Goal: Transaction & Acquisition: Subscribe to service/newsletter

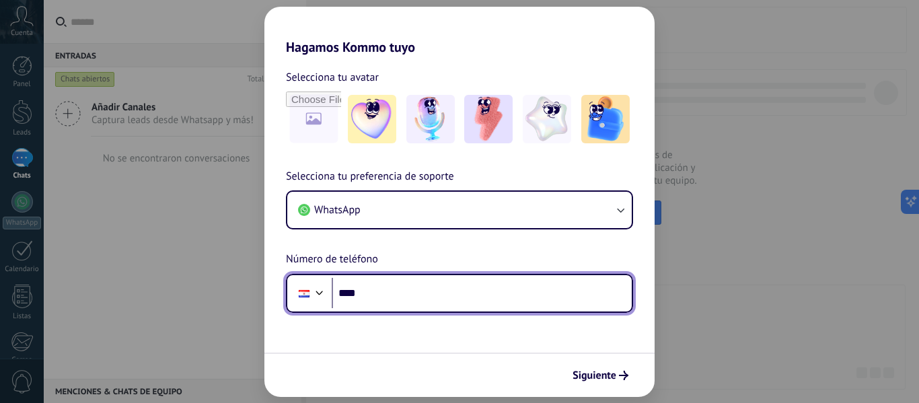
click at [398, 303] on input "****" at bounding box center [482, 293] width 300 height 31
type input "**********"
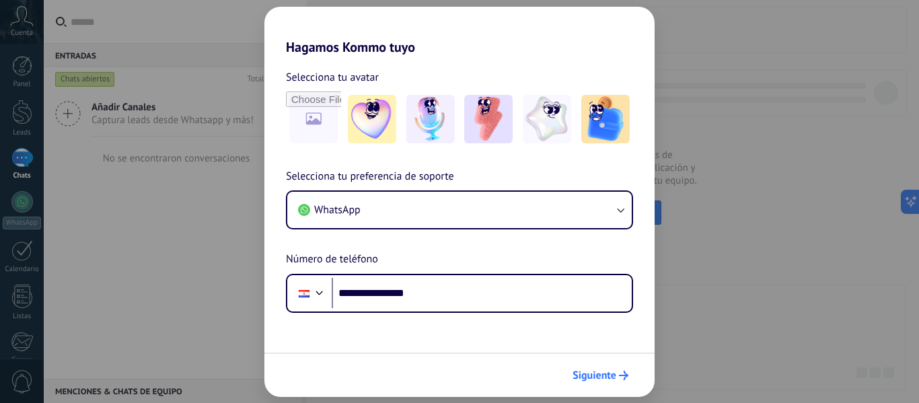
click at [594, 374] on span "Siguiente" at bounding box center [595, 375] width 44 height 9
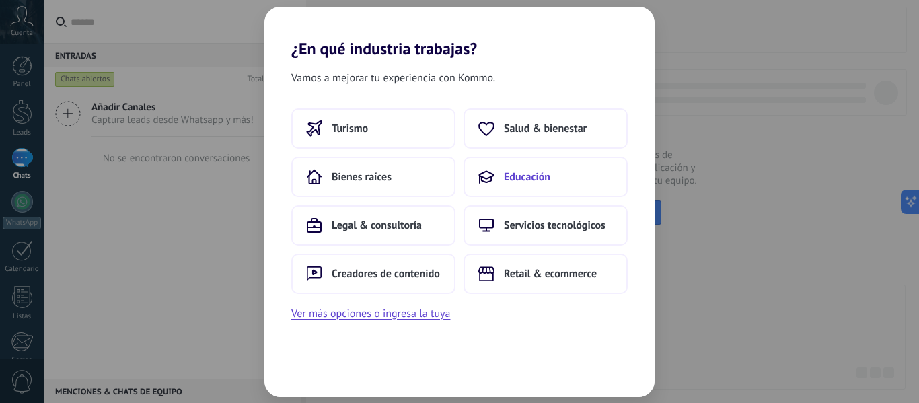
click at [534, 175] on span "Educación" at bounding box center [527, 176] width 46 height 13
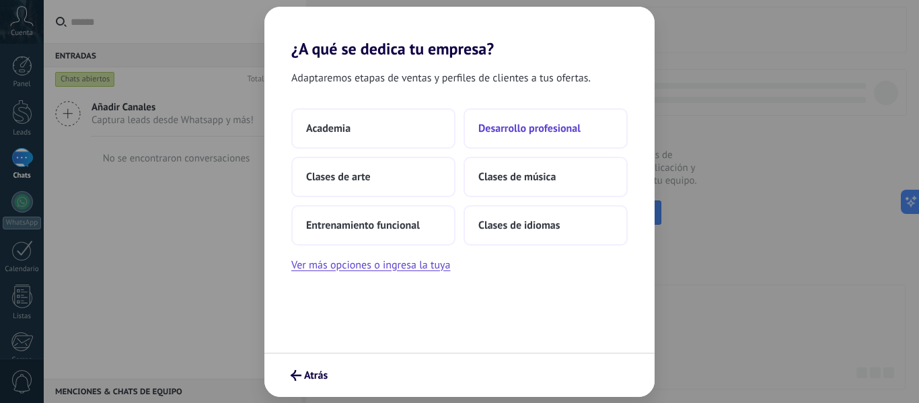
click at [477, 133] on button "Desarrollo profesional" at bounding box center [546, 128] width 164 height 40
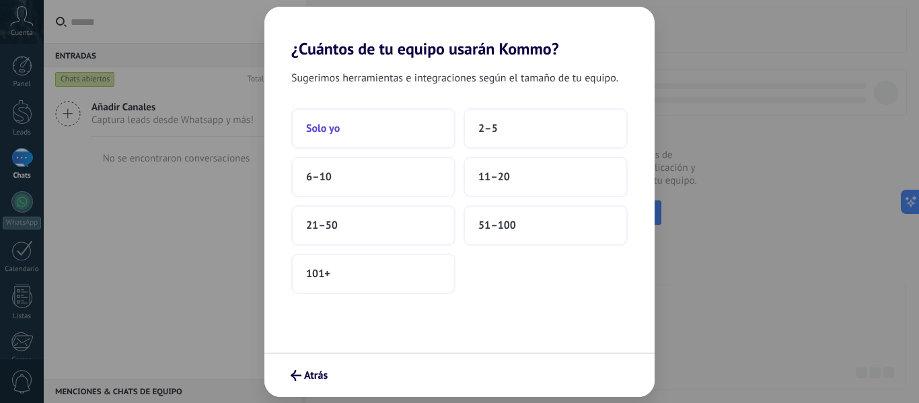
click at [391, 133] on button "Solo yo" at bounding box center [373, 128] width 164 height 40
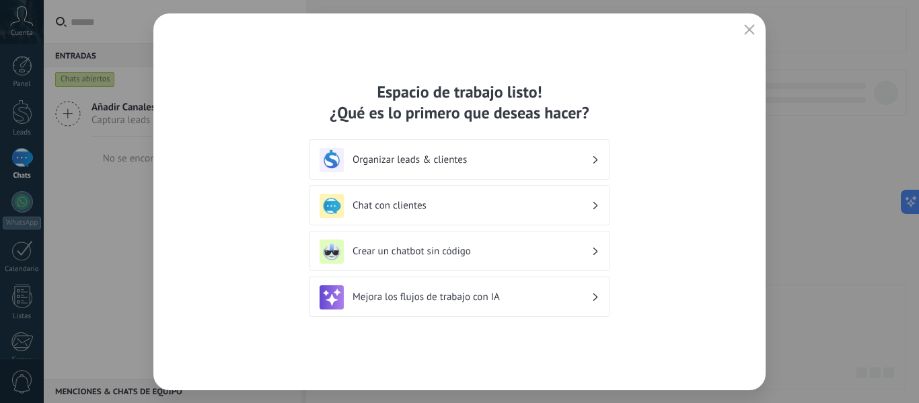
click at [419, 163] on h3 "Organizar leads & clientes" at bounding box center [472, 159] width 239 height 13
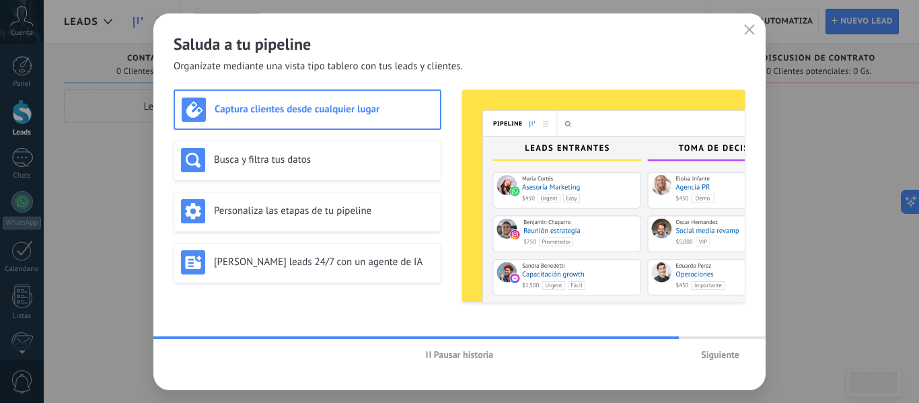
click at [349, 110] on h3 "Captura clientes desde cualquier lugar" at bounding box center [324, 109] width 219 height 13
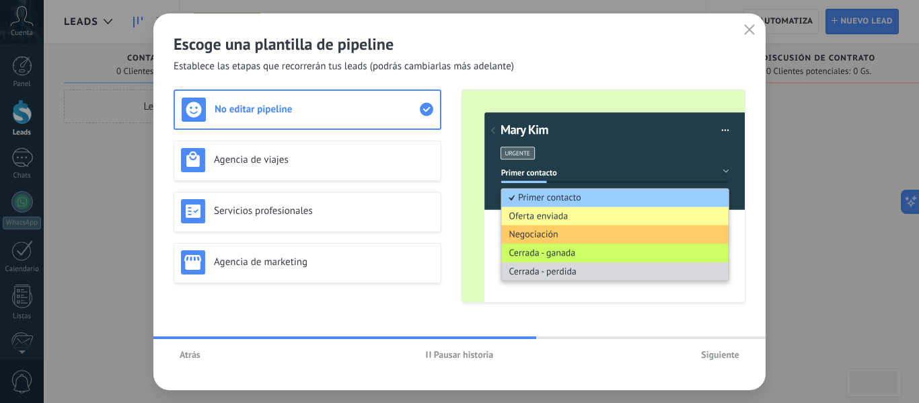
click at [184, 357] on span "Atrás" at bounding box center [190, 354] width 21 height 9
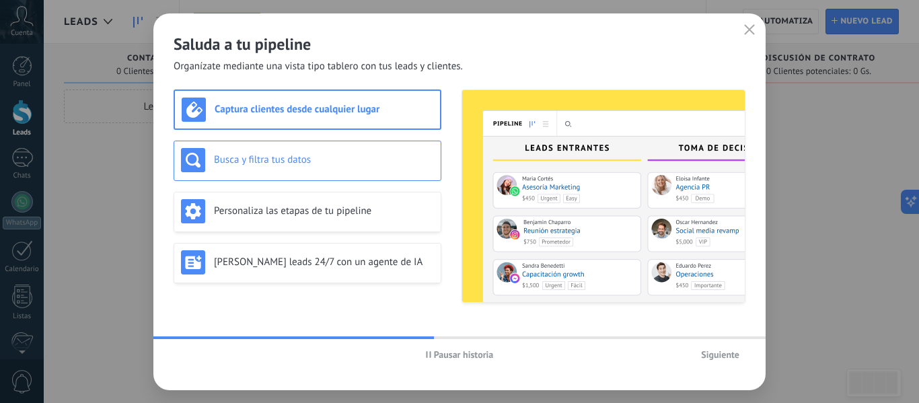
click at [364, 164] on h3 "Busca y filtra tus datos" at bounding box center [324, 159] width 220 height 13
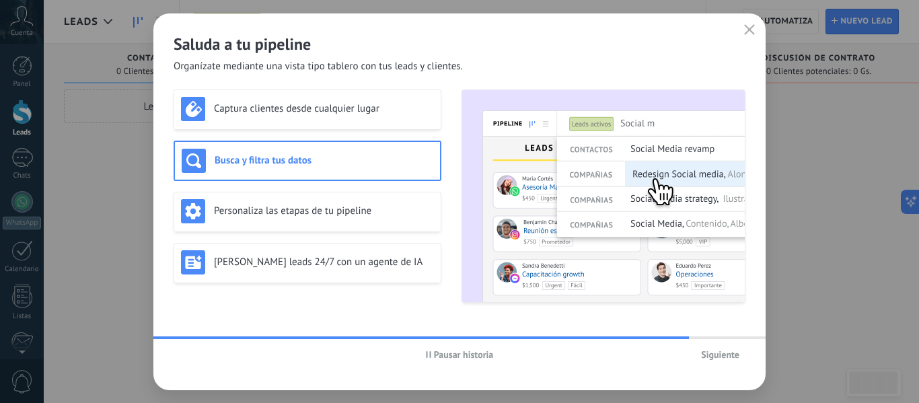
click at [98, 151] on div "Saluda a tu pipeline Organízate mediante una vista tipo tablero con tus leads y…" at bounding box center [459, 201] width 919 height 403
click at [755, 29] on button "button" at bounding box center [750, 30] width 18 height 19
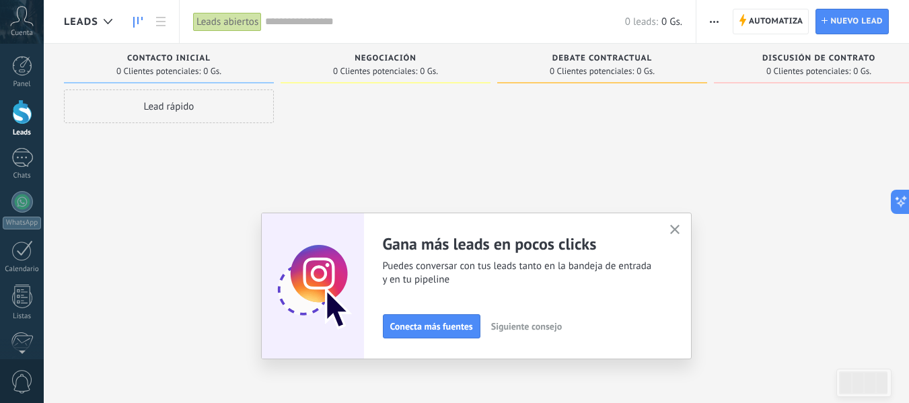
scroll to position [157, 0]
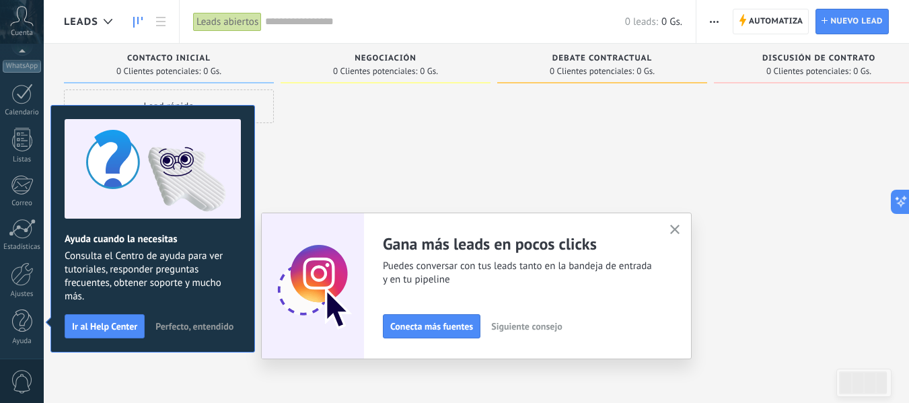
click at [681, 232] on icon "button" at bounding box center [675, 230] width 10 height 10
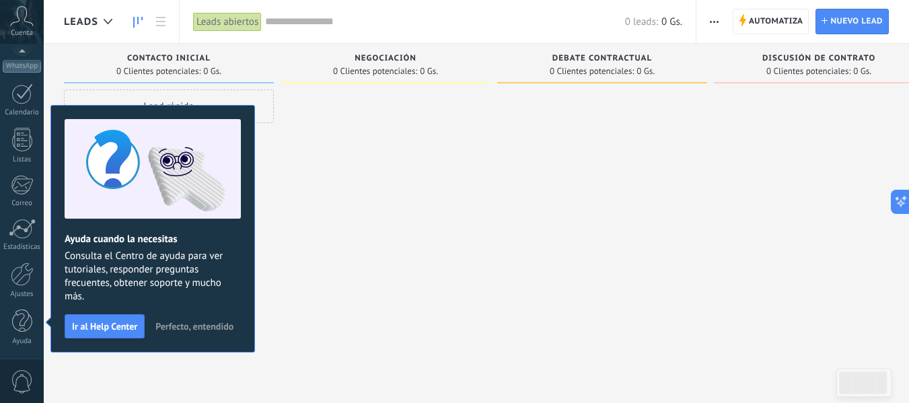
drag, startPoint x: 190, startPoint y: 324, endPoint x: 217, endPoint y: 322, distance: 27.7
click at [191, 324] on span "Perfecto, entendido" at bounding box center [194, 326] width 78 height 9
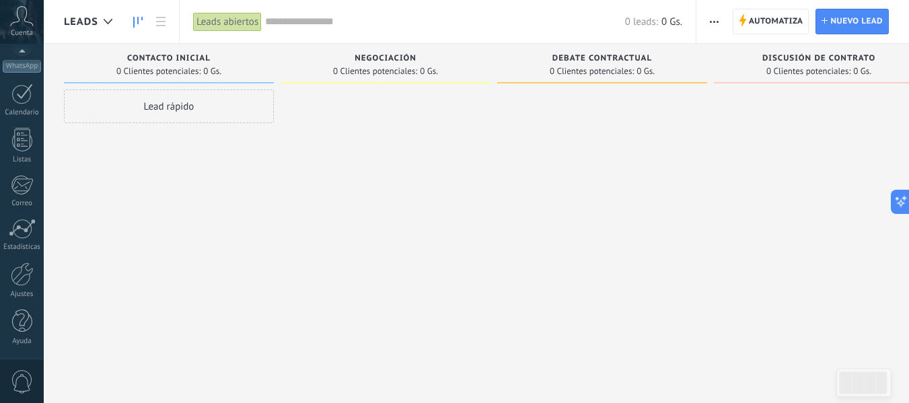
click at [197, 102] on div "Lead rápido" at bounding box center [169, 107] width 210 height 34
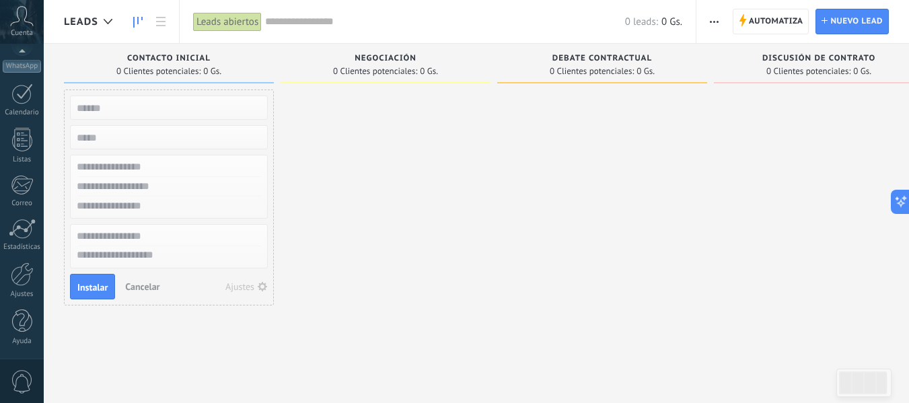
click at [197, 102] on input "text" at bounding box center [167, 107] width 197 height 19
click at [192, 138] on input "numeric" at bounding box center [167, 137] width 197 height 19
click at [188, 161] on input "text" at bounding box center [167, 168] width 197 height 20
click at [129, 287] on span "Cancelar" at bounding box center [142, 287] width 34 height 12
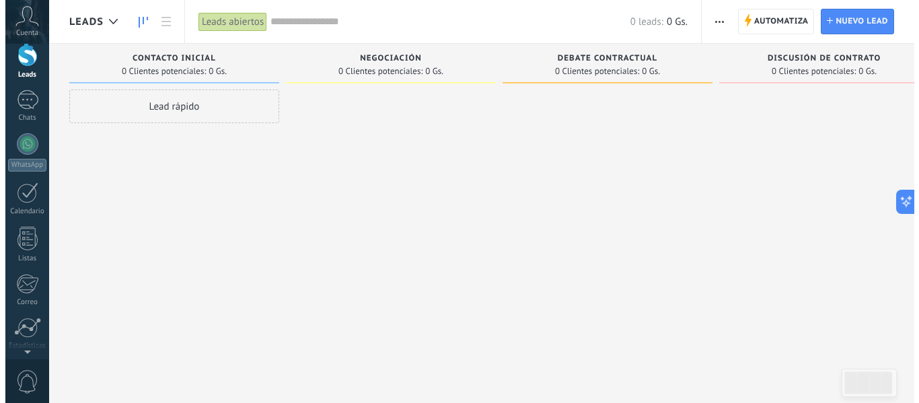
scroll to position [0, 0]
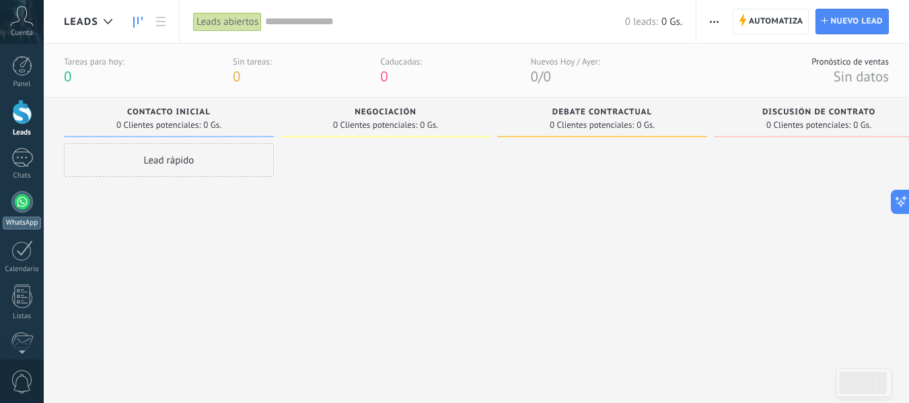
click at [22, 203] on div at bounding box center [22, 202] width 22 height 22
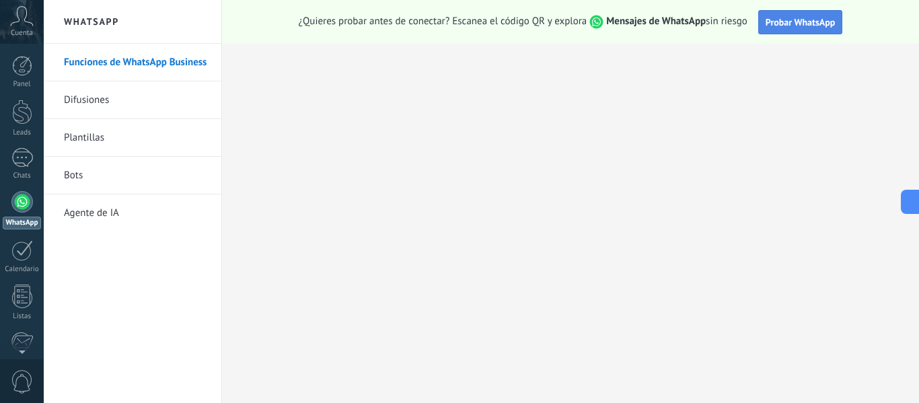
click at [815, 24] on span "Probar WhatsApp" at bounding box center [801, 22] width 70 height 12
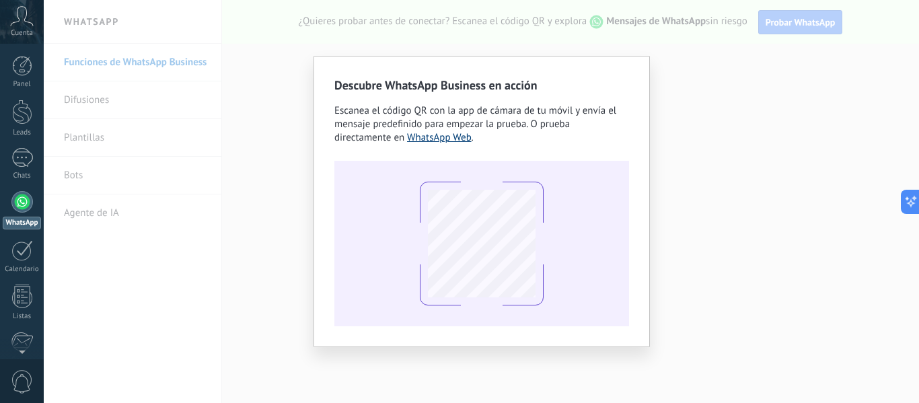
click at [447, 141] on link "WhatsApp Web" at bounding box center [439, 137] width 65 height 13
click at [720, 156] on div "Descubre WhatsApp Business en acción Escanea el código QR con la app de cámara …" at bounding box center [482, 201] width 876 height 403
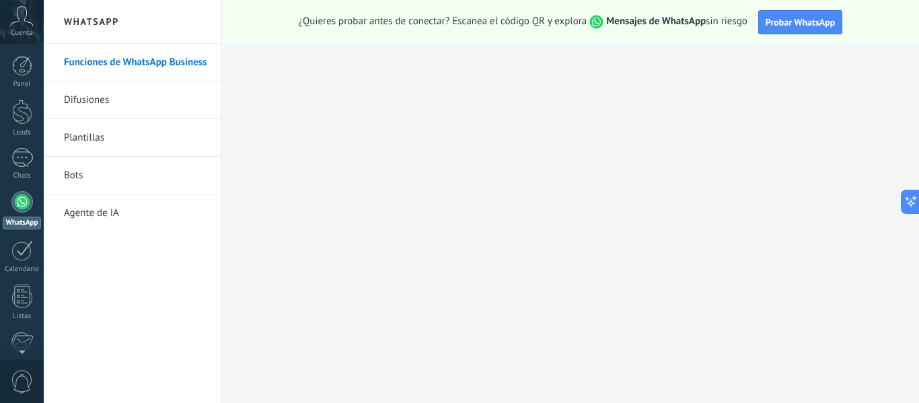
click at [97, 61] on link "Funciones de WhatsApp Business" at bounding box center [136, 63] width 144 height 38
click at [105, 109] on link "Difusiones" at bounding box center [136, 100] width 144 height 38
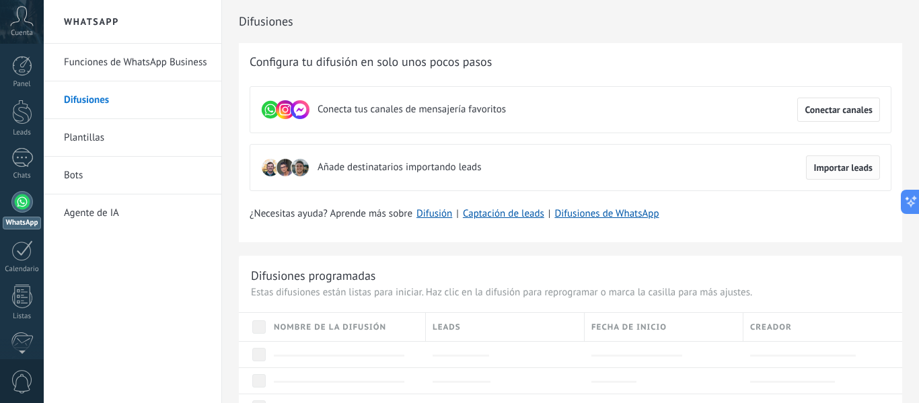
click at [855, 174] on button "Importar leads" at bounding box center [843, 167] width 74 height 24
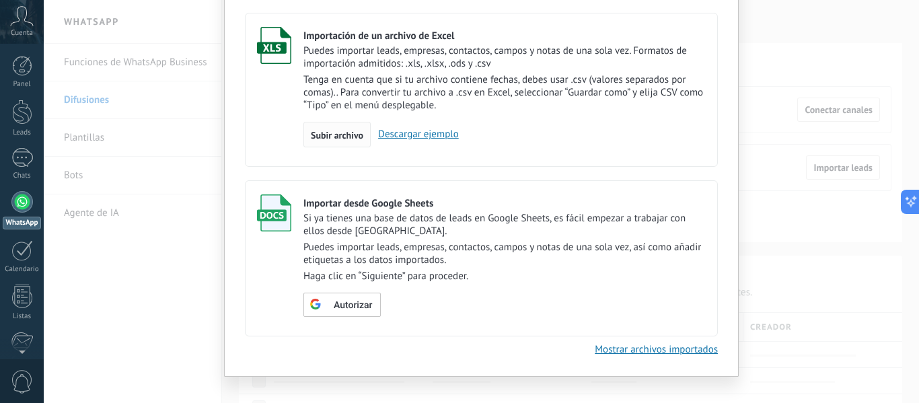
scroll to position [100, 0]
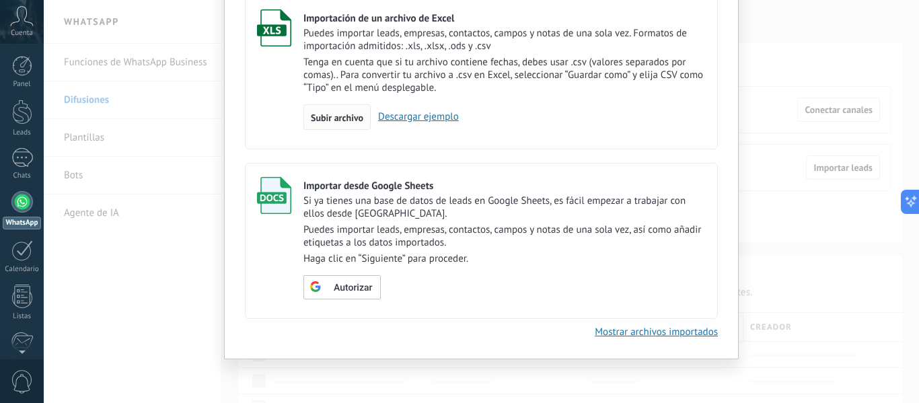
click at [320, 116] on span "Subir archivo" at bounding box center [337, 117] width 53 height 9
click at [0, 0] on input "Importación de un archivo de Excel Puedes importar leads, empresas, contactos, …" at bounding box center [0, 0] width 0 height 0
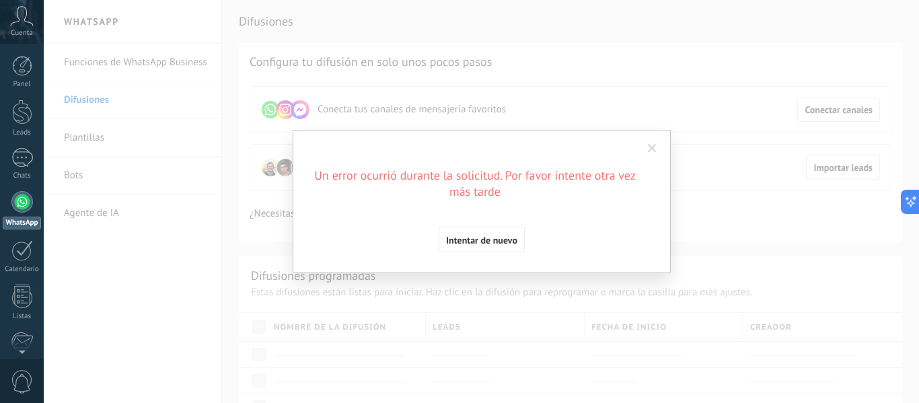
scroll to position [0, 0]
click at [663, 149] on span at bounding box center [652, 148] width 22 height 23
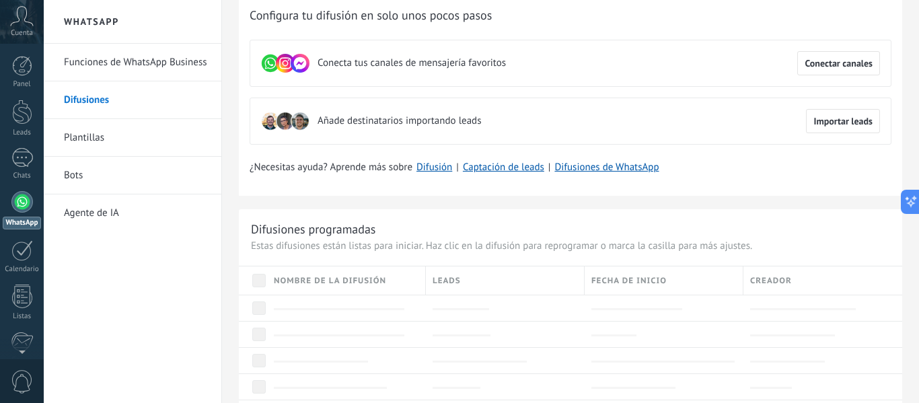
scroll to position [67, 0]
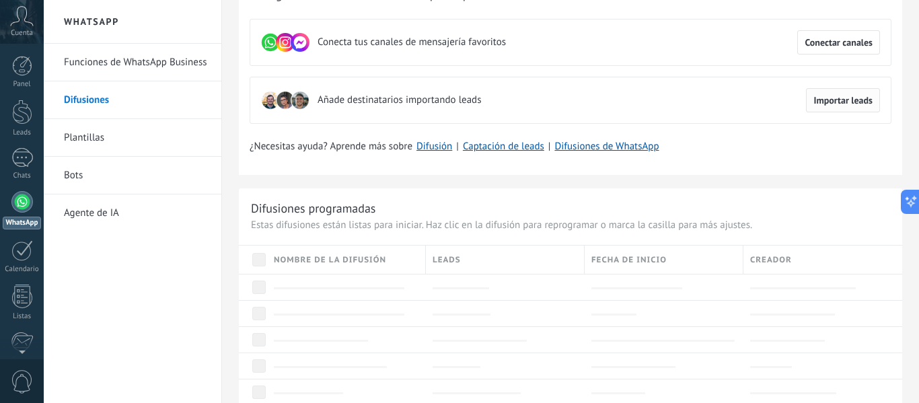
click at [822, 100] on span "Importar leads" at bounding box center [843, 100] width 59 height 9
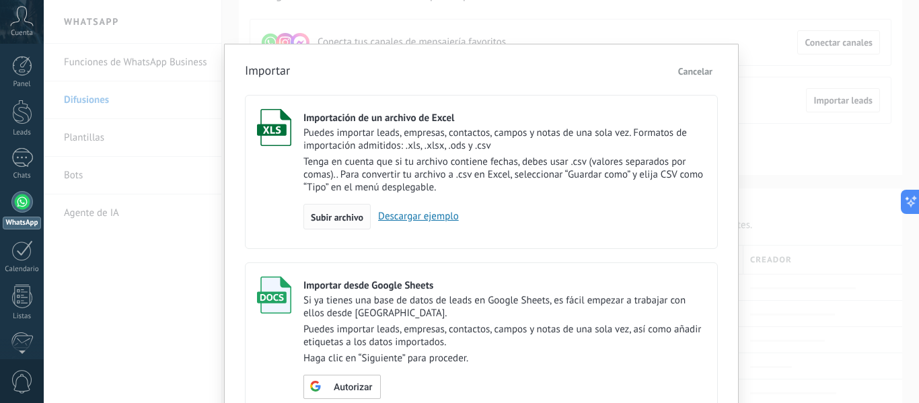
click at [321, 219] on span "Subir archivo" at bounding box center [337, 217] width 53 height 9
click at [0, 0] on input "Importación de un archivo de Excel Puedes importar leads, empresas, contactos, …" at bounding box center [0, 0] width 0 height 0
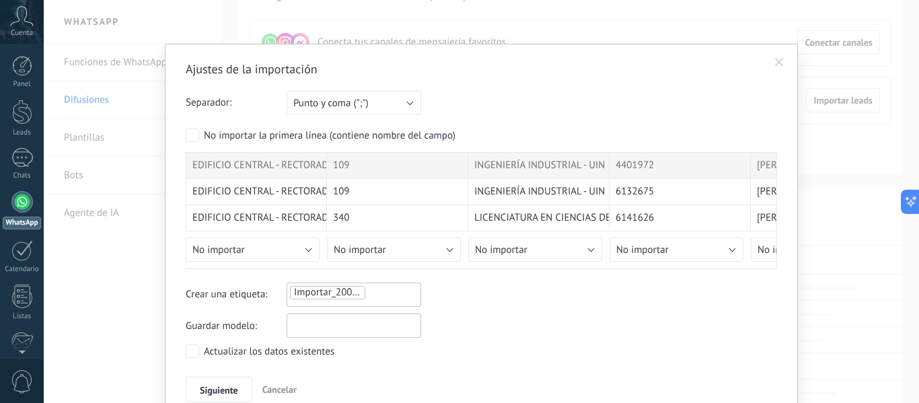
click at [384, 328] on input "text" at bounding box center [354, 326] width 135 height 24
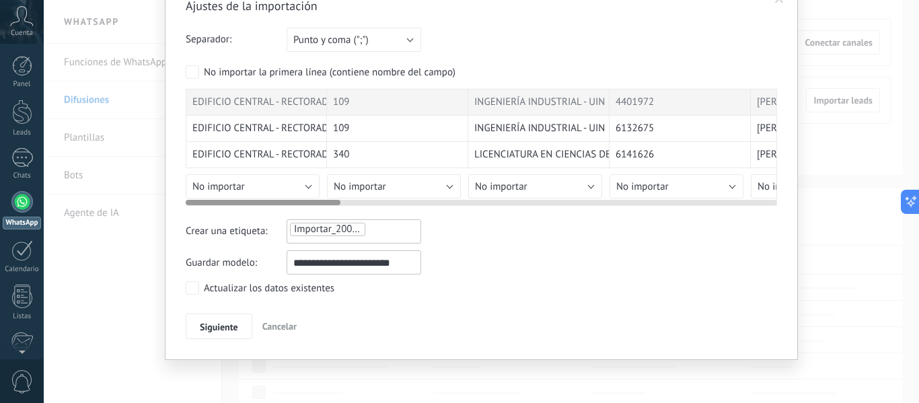
type input "**********"
click at [300, 187] on button "No importar" at bounding box center [253, 186] width 134 height 24
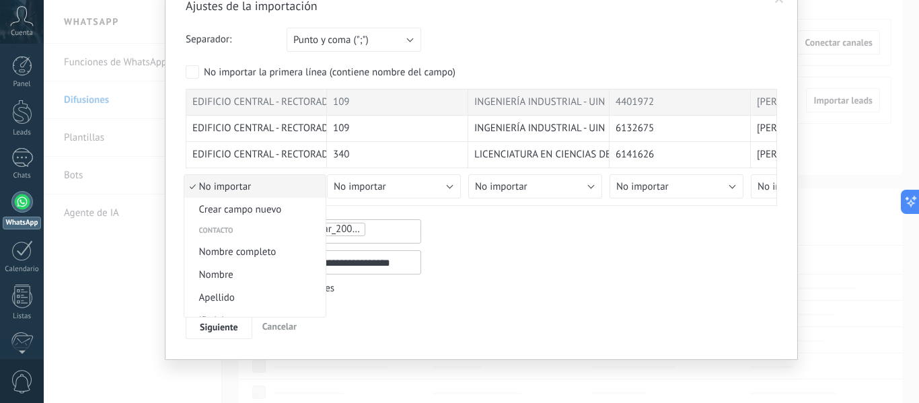
click at [300, 187] on span "No importar" at bounding box center [252, 186] width 137 height 13
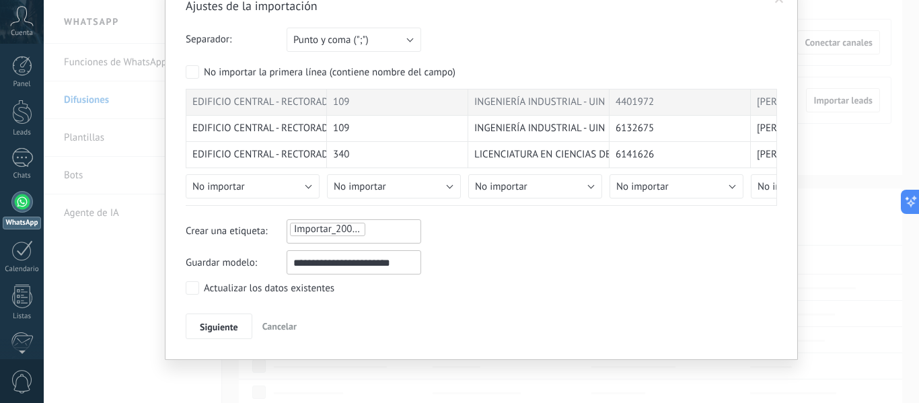
click at [410, 232] on div "Importar_20082025_1909" at bounding box center [354, 229] width 131 height 16
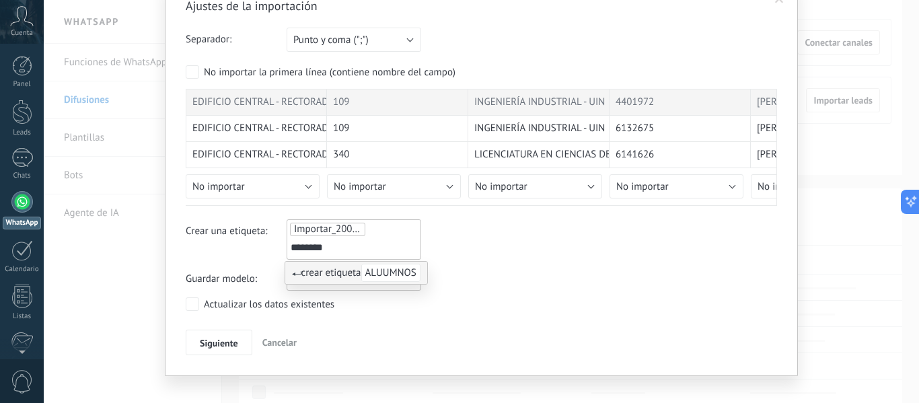
type input "********"
click at [396, 272] on span "ALUUMNOS" at bounding box center [390, 273] width 59 height 18
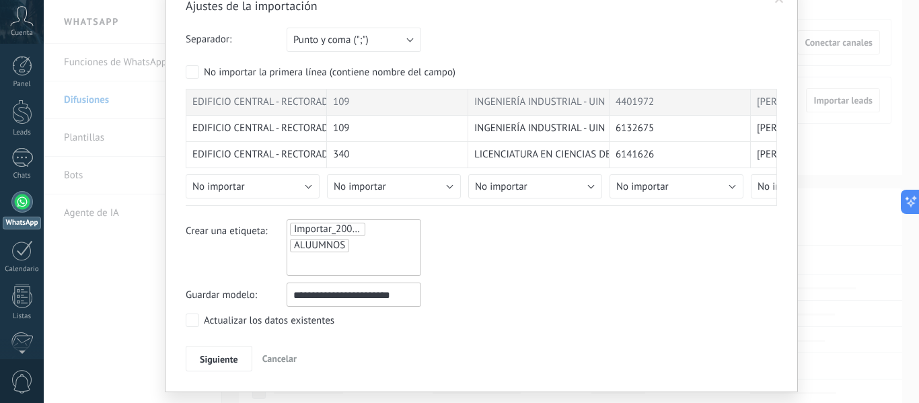
click at [561, 262] on div "Crear una etiqueta: Importar_20082025_1909 ALUUMNOS ALUUMNOS" at bounding box center [482, 247] width 592 height 57
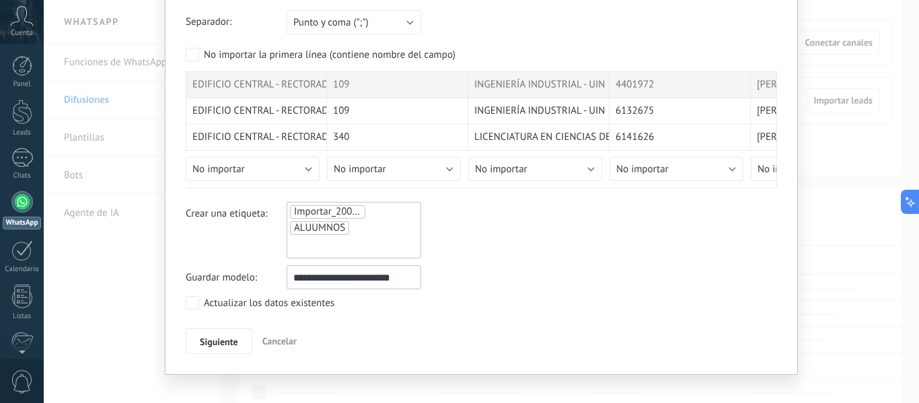
scroll to position [96, 0]
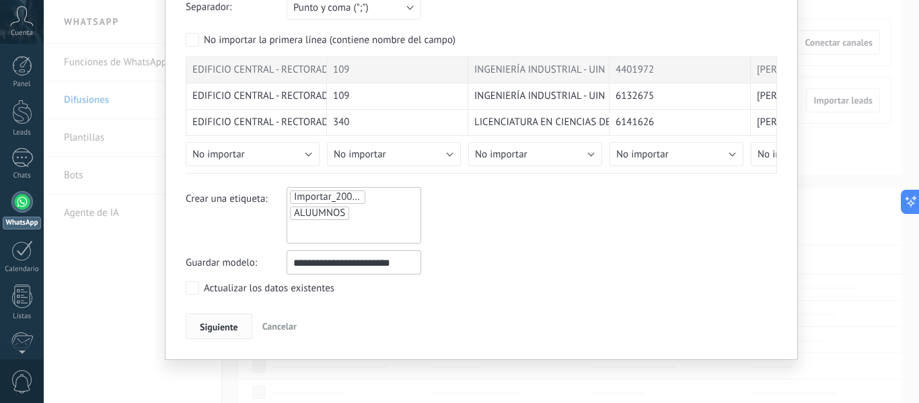
click at [215, 324] on span "Siguiente" at bounding box center [219, 326] width 38 height 9
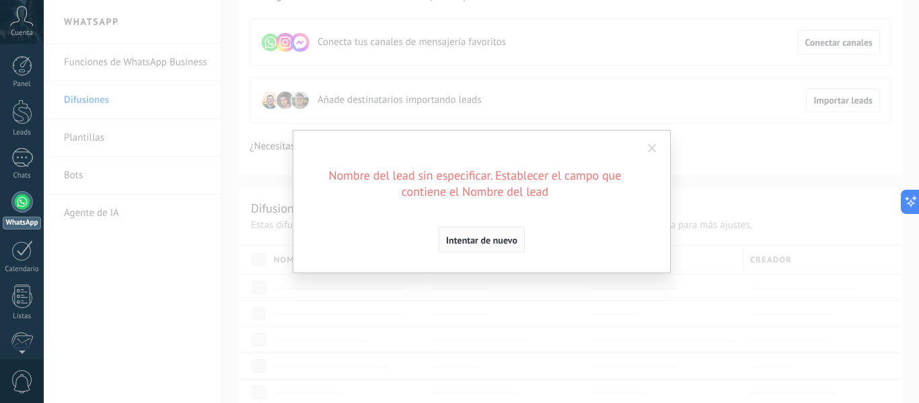
click at [497, 244] on span "Intentar de nuevo" at bounding box center [481, 240] width 71 height 9
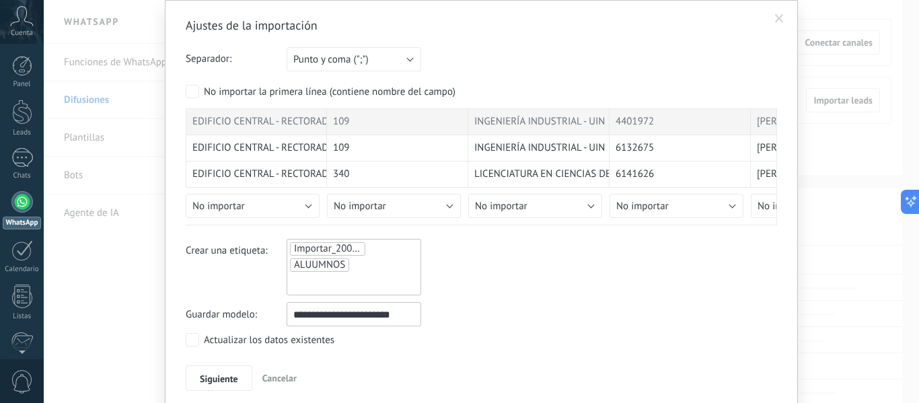
scroll to position [67, 0]
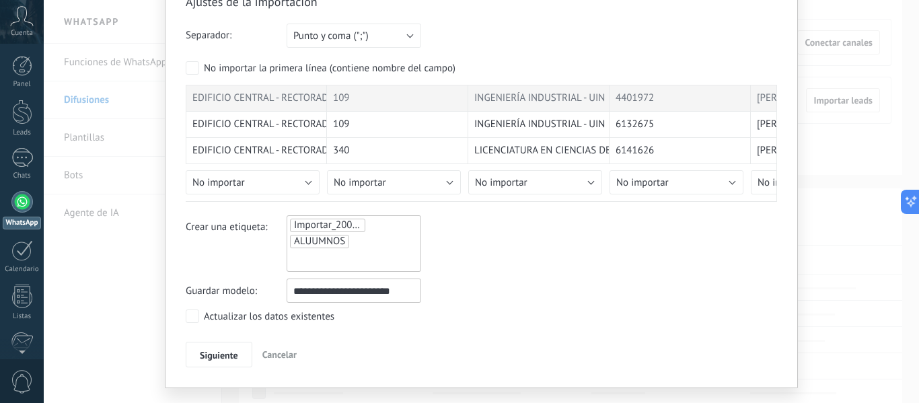
click at [387, 262] on li "ALUUMNOS" at bounding box center [346, 260] width 111 height 20
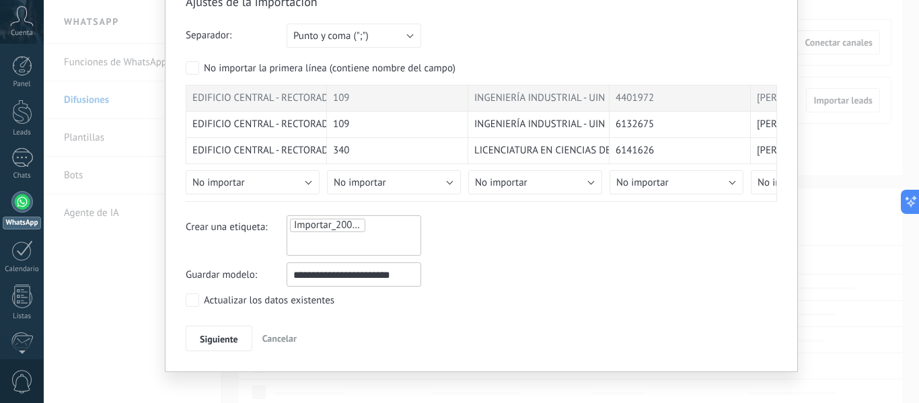
click at [370, 249] on li at bounding box center [346, 244] width 111 height 20
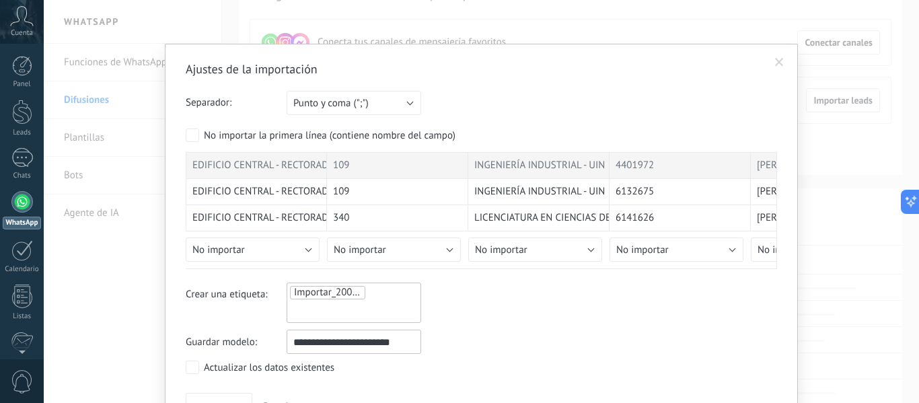
click at [429, 140] on div "No importar la primera línea (contiene nombre del campo)" at bounding box center [330, 135] width 252 height 13
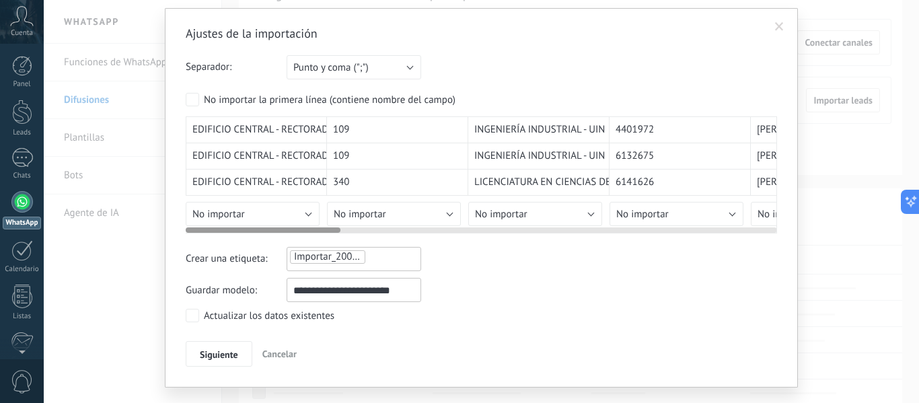
scroll to position [63, 0]
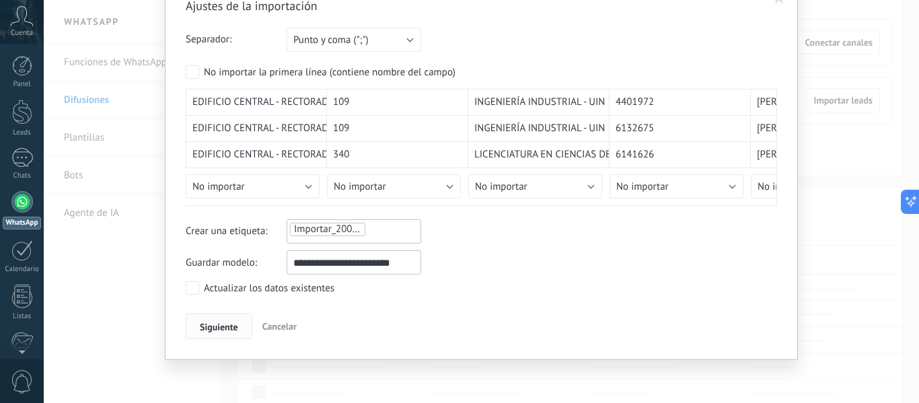
click at [224, 326] on span "Siguiente" at bounding box center [219, 326] width 38 height 9
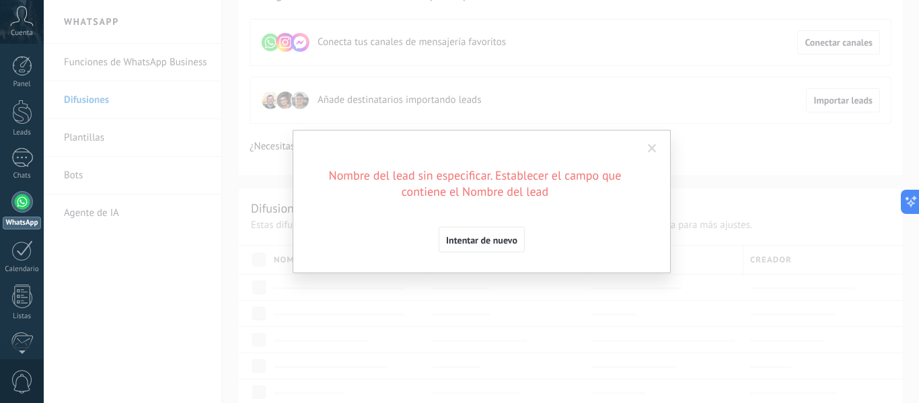
scroll to position [0, 0]
click at [487, 236] on span "Intentar de nuevo" at bounding box center [481, 240] width 71 height 9
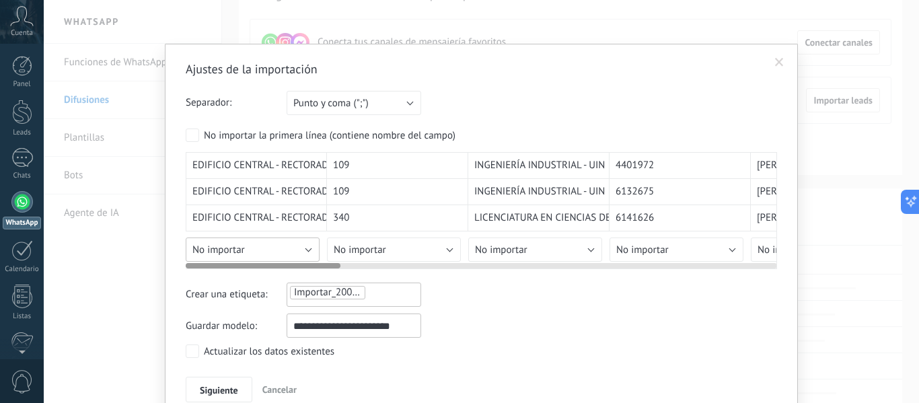
click at [266, 250] on button "No importar" at bounding box center [253, 250] width 134 height 24
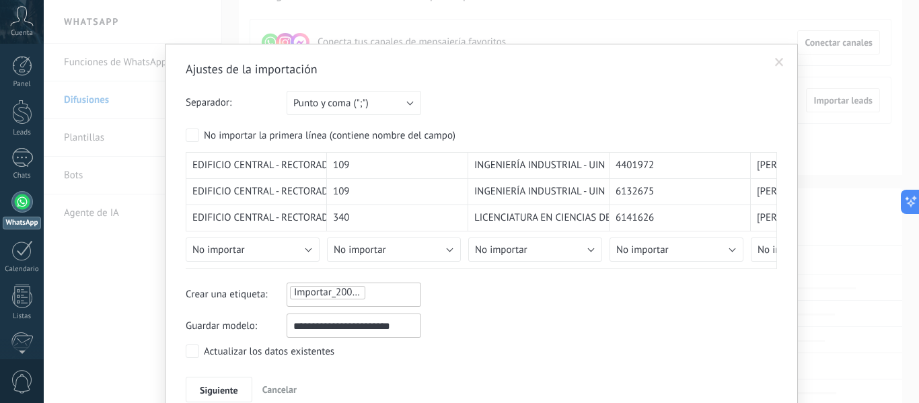
click at [645, 343] on div "Ajustes de la importación Separador: Punto y coma (";") Coma (",") Tabulación (…" at bounding box center [482, 231] width 592 height 341
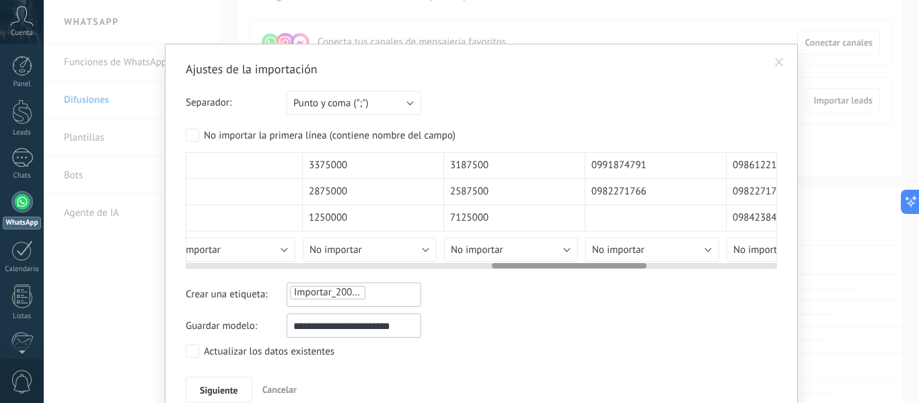
scroll to position [0, 1166]
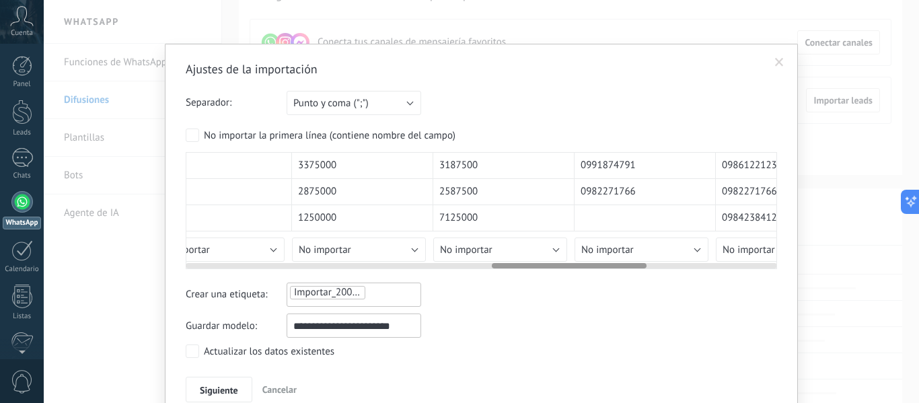
drag, startPoint x: 318, startPoint y: 267, endPoint x: 625, endPoint y: 273, distance: 306.3
click at [625, 273] on div "Ajustes de la importación Separador: Punto y coma (";") Coma (",") Tabulación (…" at bounding box center [482, 231] width 592 height 341
click at [692, 250] on button "No importar" at bounding box center [642, 250] width 134 height 24
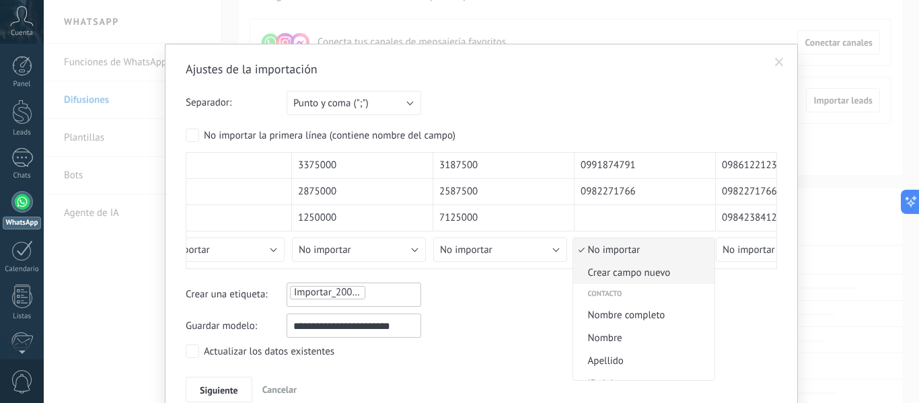
click at [672, 272] on span "Crear campo nuevo" at bounding box center [641, 273] width 137 height 13
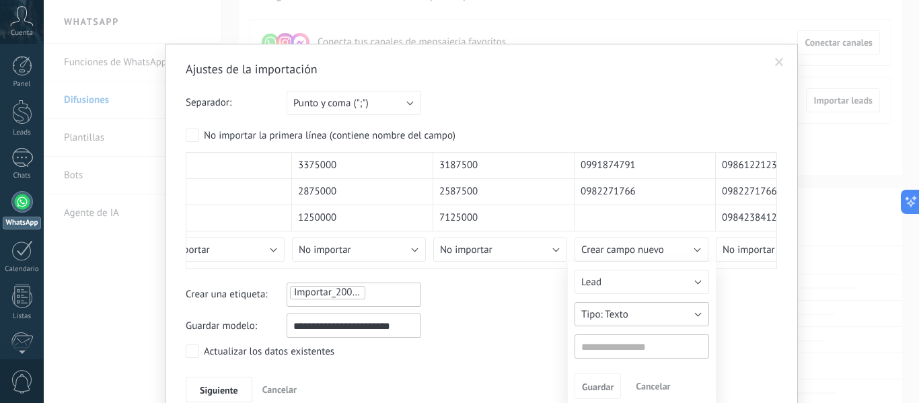
click at [641, 316] on button "Texto" at bounding box center [642, 314] width 135 height 24
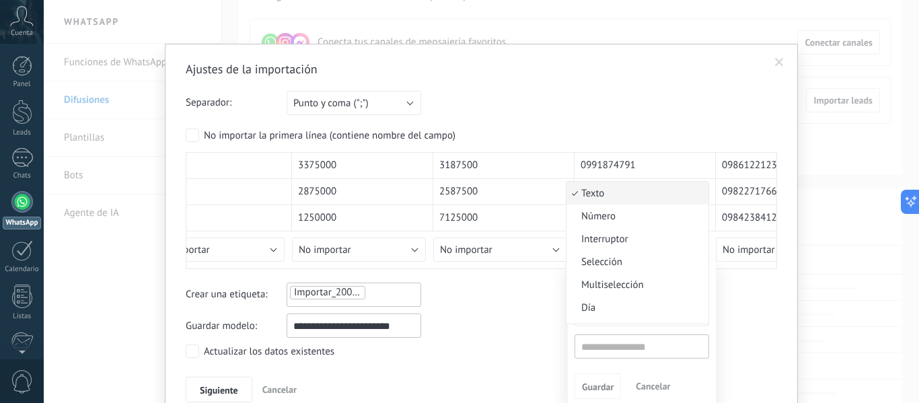
click at [602, 217] on span "Número" at bounding box center [636, 216] width 138 height 13
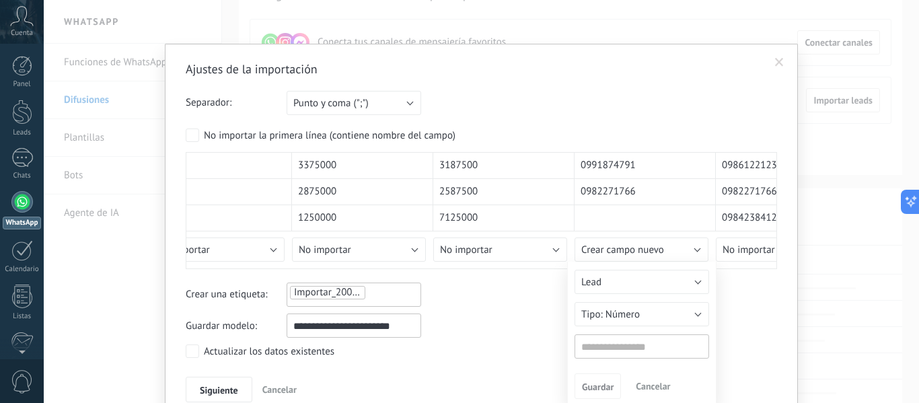
click at [600, 347] on input "text" at bounding box center [642, 347] width 135 height 24
type input "*******"
click at [598, 374] on button "Guardar" at bounding box center [598, 387] width 46 height 26
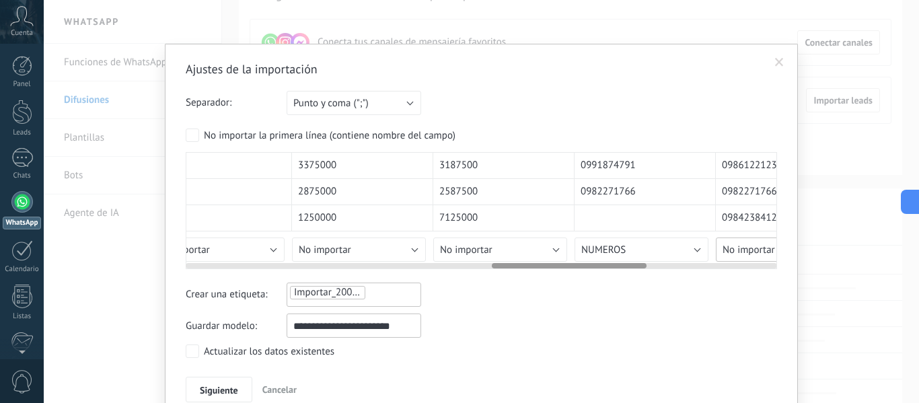
click at [739, 252] on span "No importar" at bounding box center [749, 250] width 53 height 13
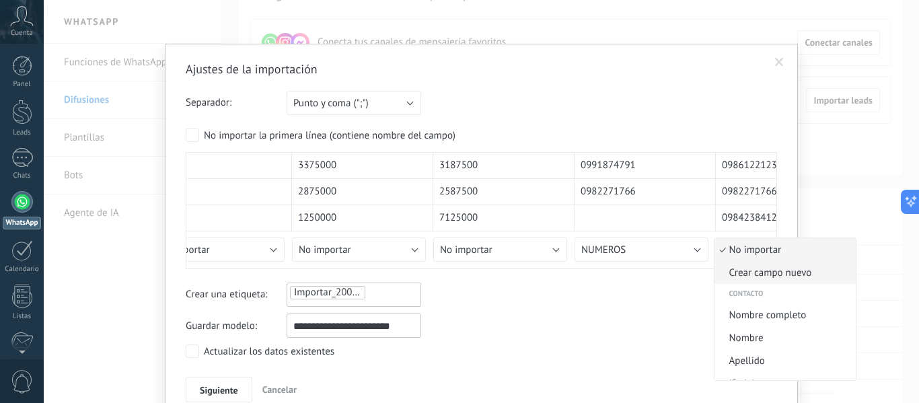
click at [743, 276] on span "Crear campo nuevo" at bounding box center [783, 273] width 137 height 13
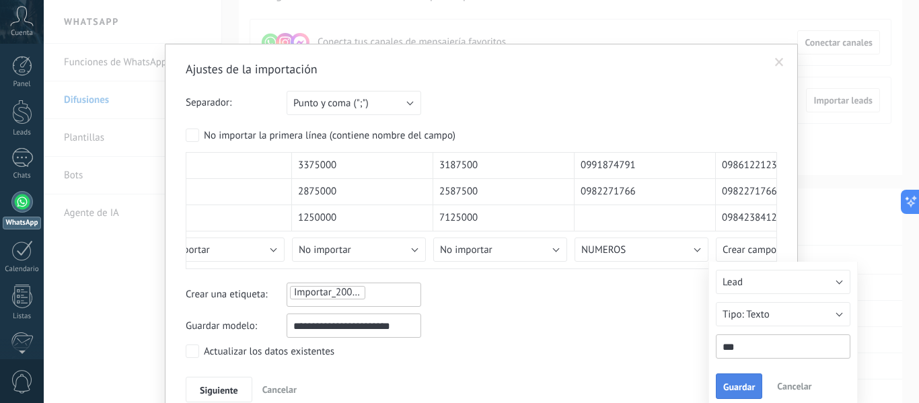
type input "***"
click at [735, 385] on span "Guardar" at bounding box center [740, 386] width 32 height 9
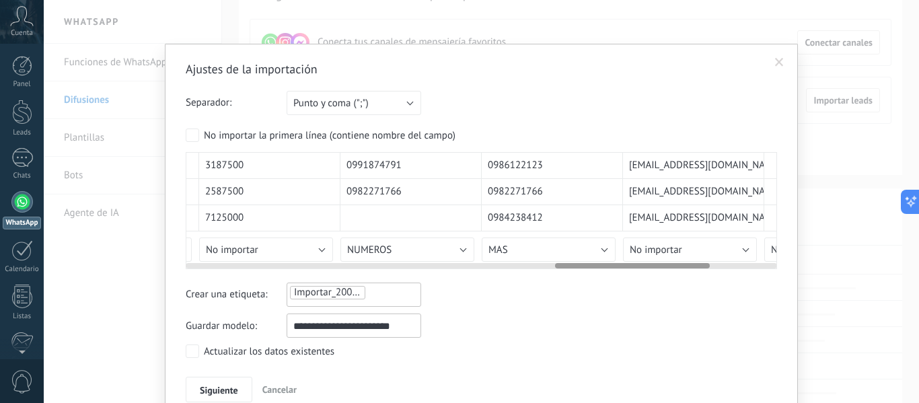
scroll to position [0, 1385]
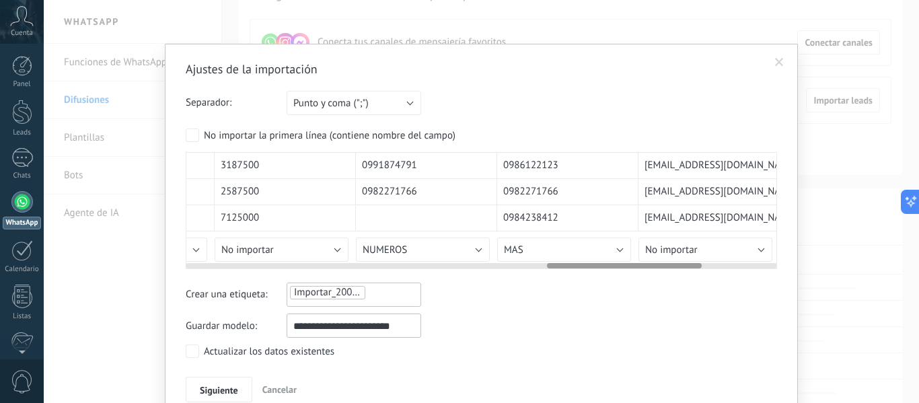
drag, startPoint x: 516, startPoint y: 268, endPoint x: 571, endPoint y: 273, distance: 55.5
click at [571, 273] on div "Ajustes de la importación Separador: Punto y coma (";") Coma (",") Tabulación (…" at bounding box center [482, 231] width 592 height 341
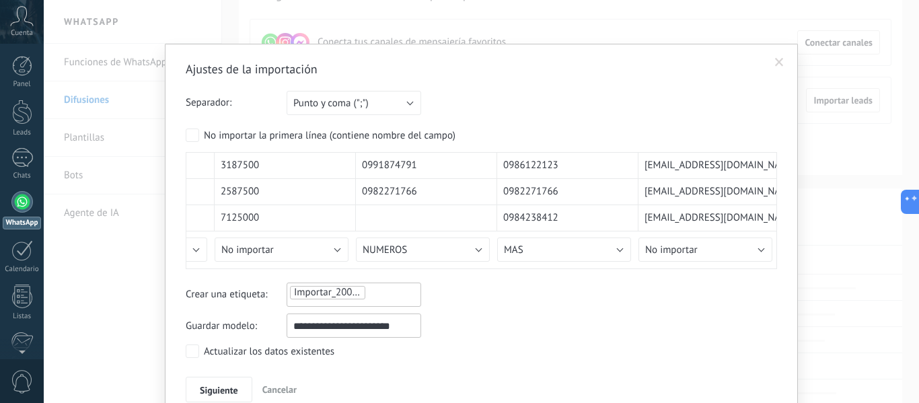
scroll to position [63, 0]
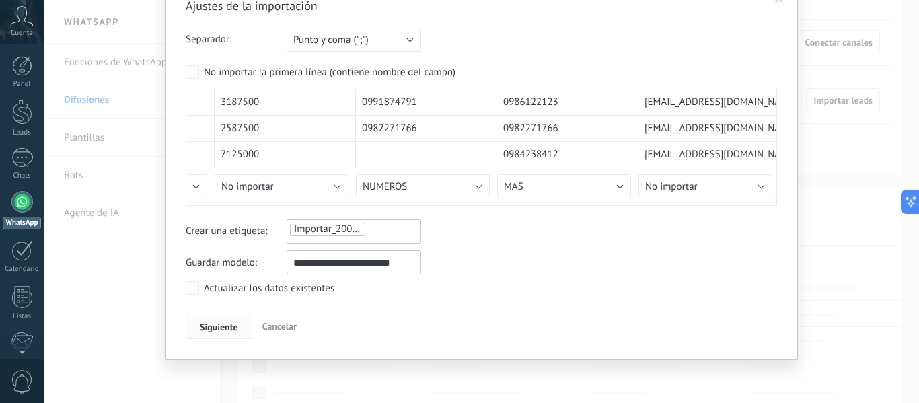
click at [201, 323] on span "Siguiente" at bounding box center [219, 326] width 38 height 9
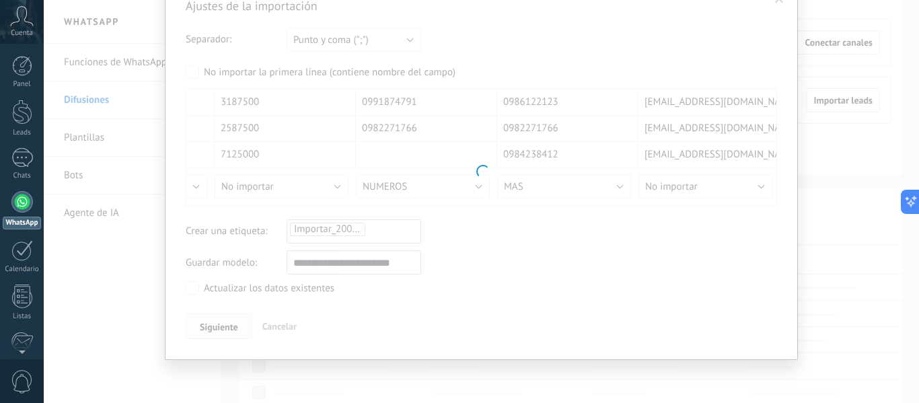
scroll to position [0, 0]
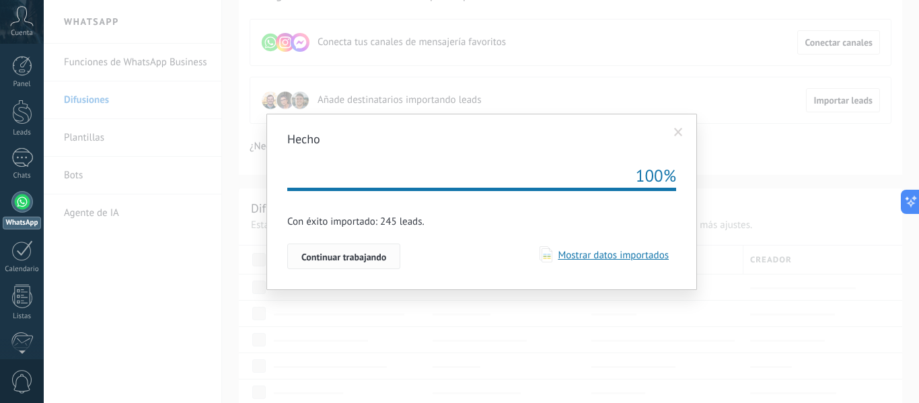
click at [379, 254] on span "Continuar trabajando" at bounding box center [344, 256] width 85 height 9
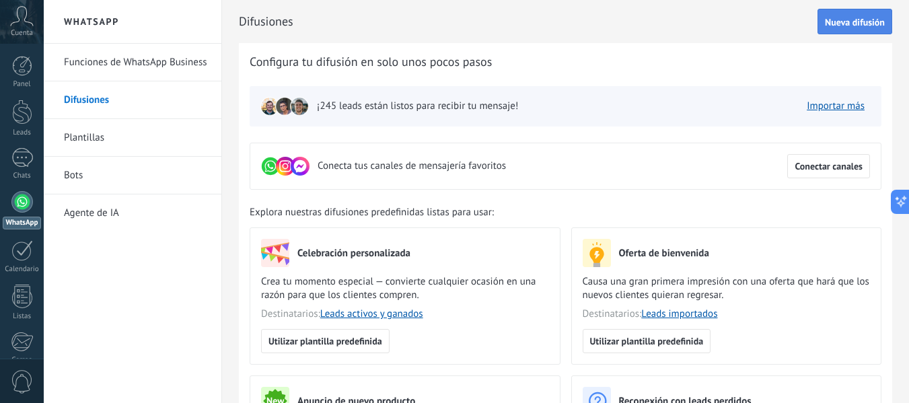
click at [839, 19] on span "Nueva difusión" at bounding box center [855, 22] width 60 height 9
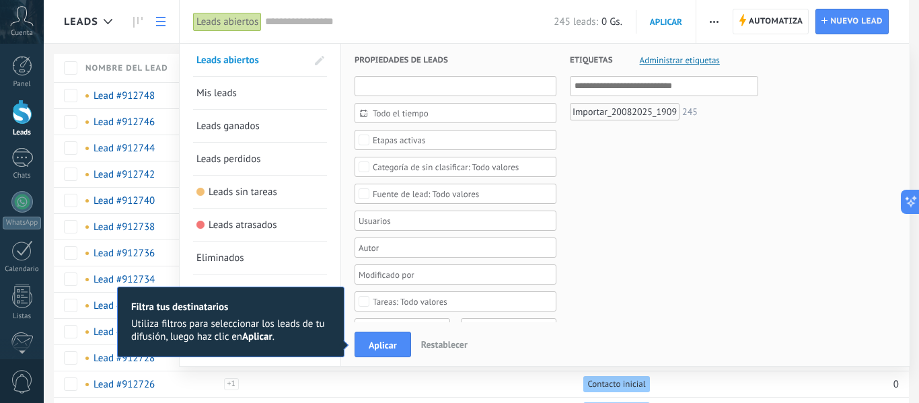
click at [464, 85] on input "text" at bounding box center [456, 86] width 202 height 20
click at [231, 96] on span "Mis leads" at bounding box center [217, 93] width 40 height 13
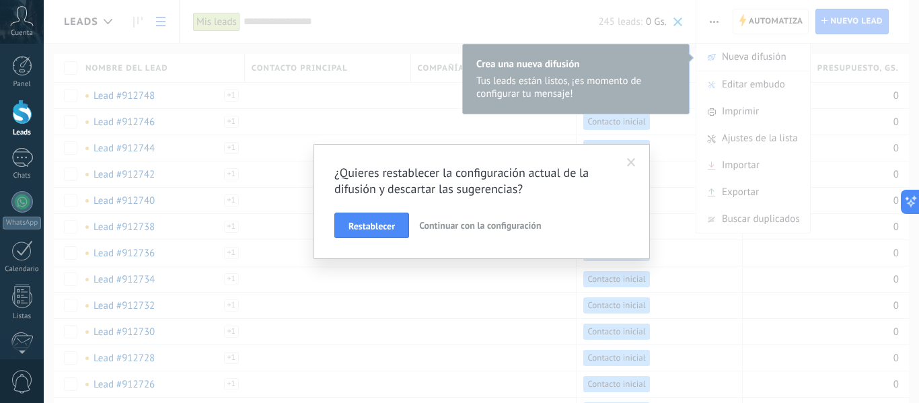
drag, startPoint x: 462, startPoint y: 222, endPoint x: 643, endPoint y: 218, distance: 180.4
click at [601, 221] on div "Restablecer Continuar con la configuración" at bounding box center [482, 226] width 295 height 26
click at [637, 156] on span at bounding box center [632, 162] width 22 height 23
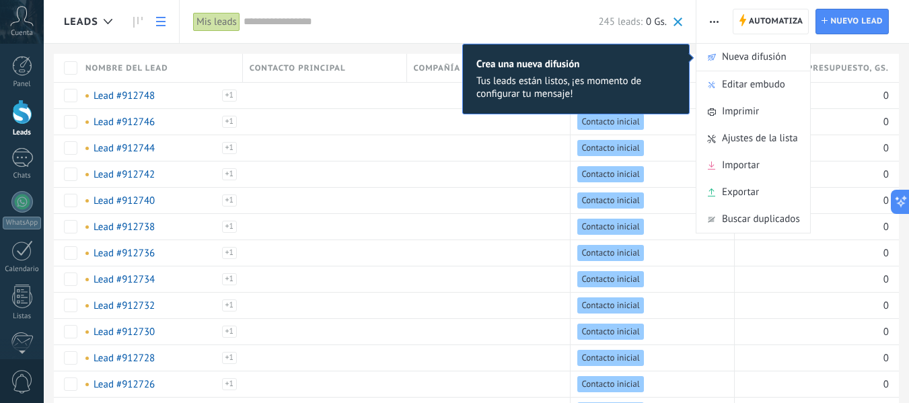
drag, startPoint x: 604, startPoint y: 88, endPoint x: 520, endPoint y: 102, distance: 85.3
click at [520, 102] on div "× Crea una nueva difusión Tus leads están listos, ¡es momento de configurar tu …" at bounding box center [576, 79] width 228 height 71
click at [526, 108] on div "× Crea una nueva difusión Tus leads están listos, ¡es momento de configurar tu …" at bounding box center [576, 79] width 228 height 71
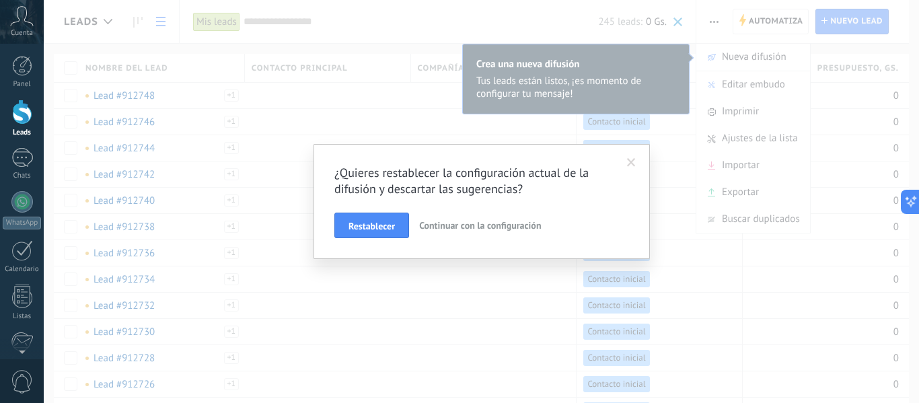
click at [425, 229] on span "Continuar con la configuración" at bounding box center [480, 225] width 122 height 12
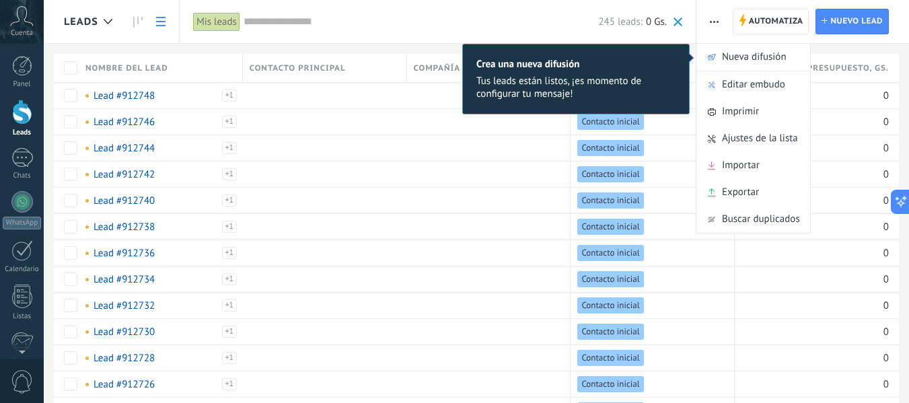
click at [601, 73] on div "× Crea una nueva difusión Tus leads están listos, ¡es momento de configurar tu …" at bounding box center [576, 79] width 228 height 71
click at [679, 26] on span at bounding box center [678, 22] width 9 height 9
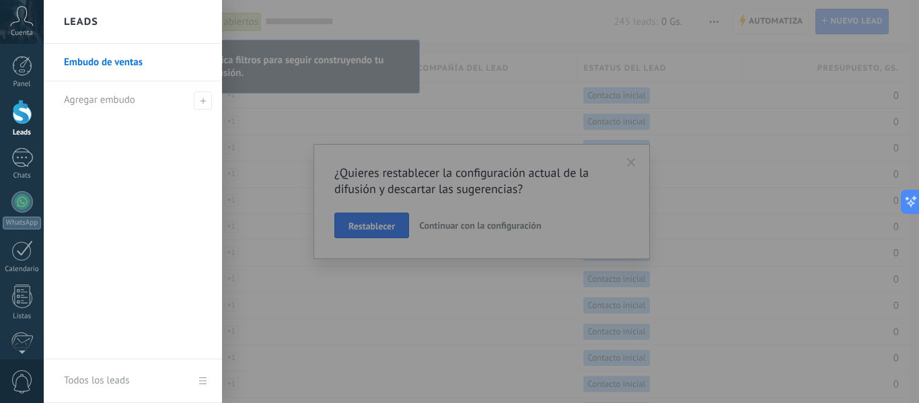
click at [625, 162] on div at bounding box center [503, 201] width 919 height 403
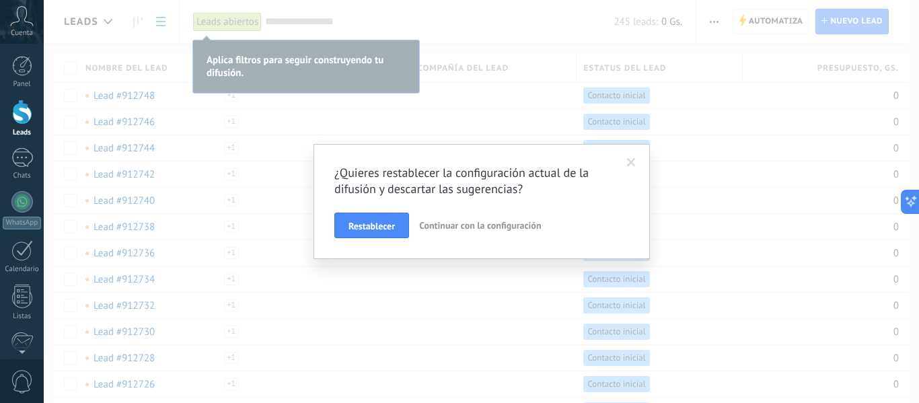
click at [837, 21] on div "¿Quieres restablecer la configuración actual de la difusión y descartar las sug…" at bounding box center [482, 201] width 876 height 403
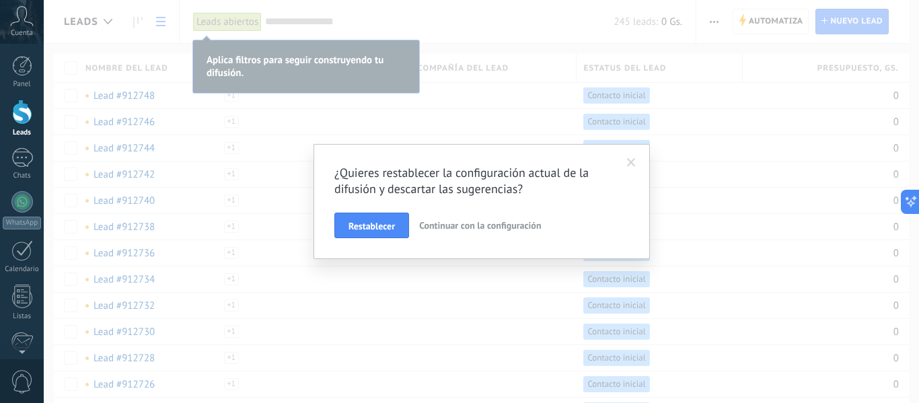
click at [462, 219] on button "Continuar con la configuración" at bounding box center [480, 226] width 133 height 26
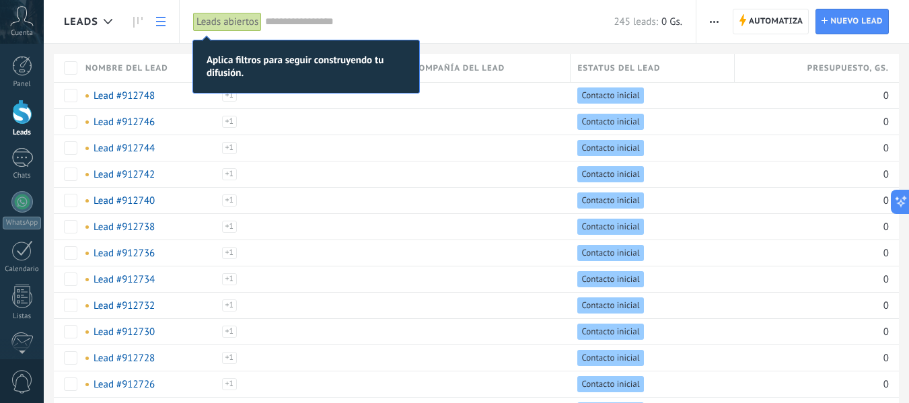
click at [230, 17] on div "Leads abiertos" at bounding box center [227, 22] width 69 height 20
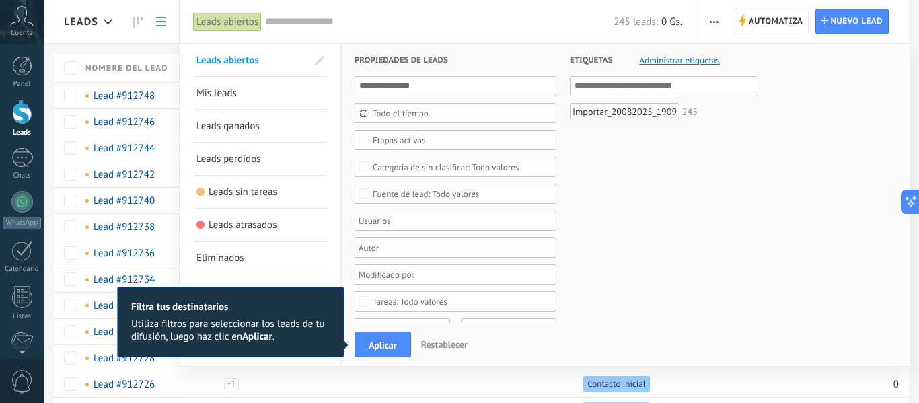
click at [222, 102] on link "Mis leads" at bounding box center [260, 93] width 127 height 32
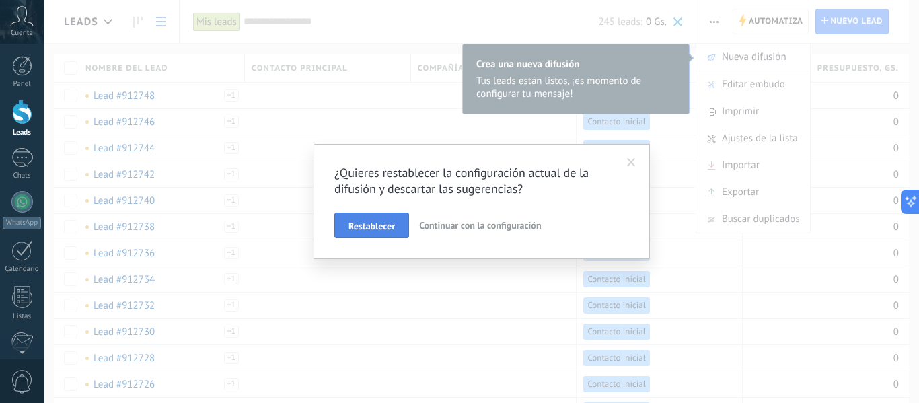
click at [395, 221] on button "Restablecer" at bounding box center [372, 226] width 75 height 26
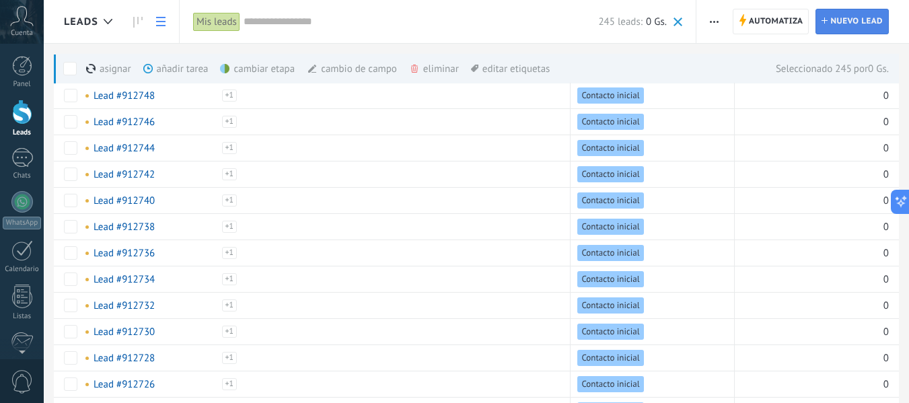
click at [844, 21] on span "Nuevo lead" at bounding box center [857, 21] width 53 height 24
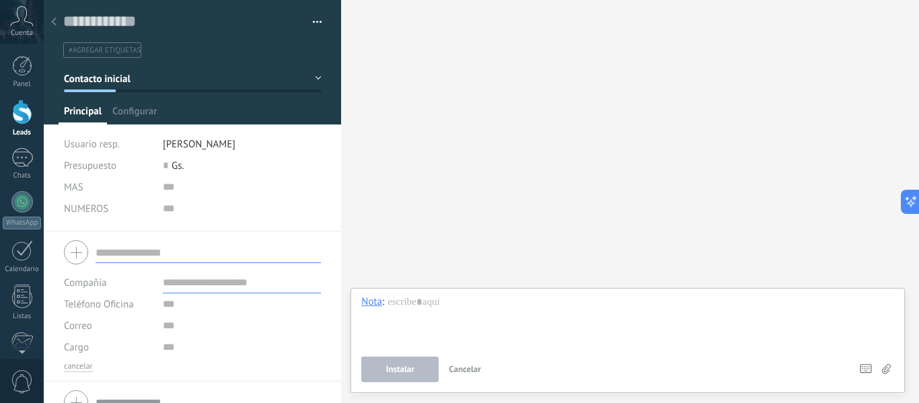
click at [67, 256] on div at bounding box center [192, 253] width 257 height 34
click at [166, 195] on input "text" at bounding box center [242, 187] width 159 height 22
click at [166, 208] on input "numeric" at bounding box center [242, 209] width 159 height 22
click at [117, 213] on div "NUMEROS" at bounding box center [108, 209] width 89 height 22
click at [100, 211] on span "NUMEROS" at bounding box center [86, 209] width 44 height 10
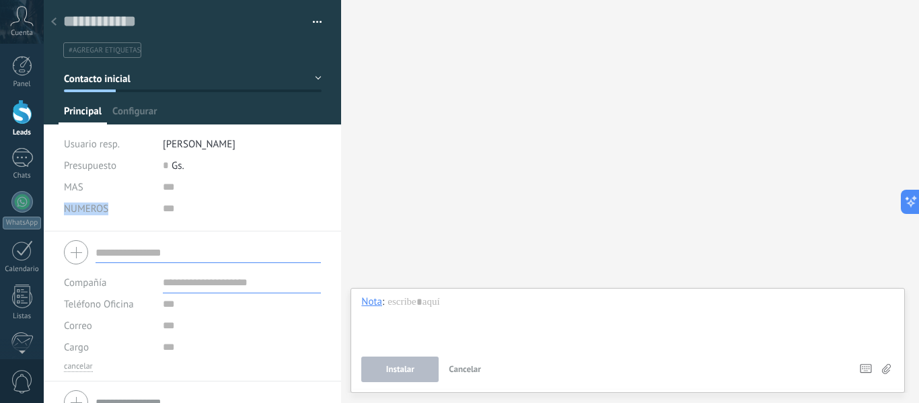
click at [100, 211] on span "NUMEROS" at bounding box center [86, 209] width 44 height 10
click at [84, 195] on div "MAS" at bounding box center [108, 187] width 89 height 22
drag, startPoint x: 106, startPoint y: 180, endPoint x: 120, endPoint y: 178, distance: 14.3
click at [108, 179] on div "MAS" at bounding box center [108, 187] width 89 height 22
click at [90, 252] on div at bounding box center [192, 253] width 257 height 34
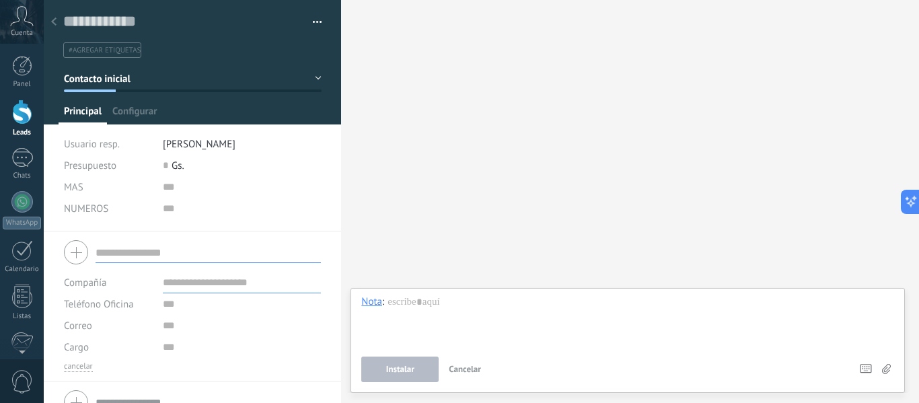
click at [159, 191] on div "MAS" at bounding box center [193, 187] width 258 height 22
drag, startPoint x: 170, startPoint y: 188, endPoint x: 138, endPoint y: 195, distance: 32.3
click at [168, 188] on input "text" at bounding box center [242, 187] width 159 height 22
type input "*"
type input "**"
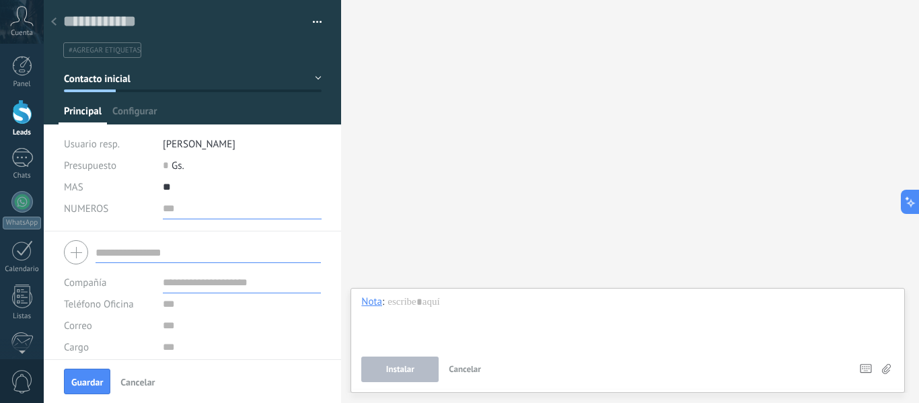
click at [209, 217] on input "numeric" at bounding box center [242, 209] width 159 height 22
click at [213, 216] on input "numeric" at bounding box center [242, 209] width 159 height 22
drag, startPoint x: 216, startPoint y: 215, endPoint x: 221, endPoint y: 210, distance: 7.2
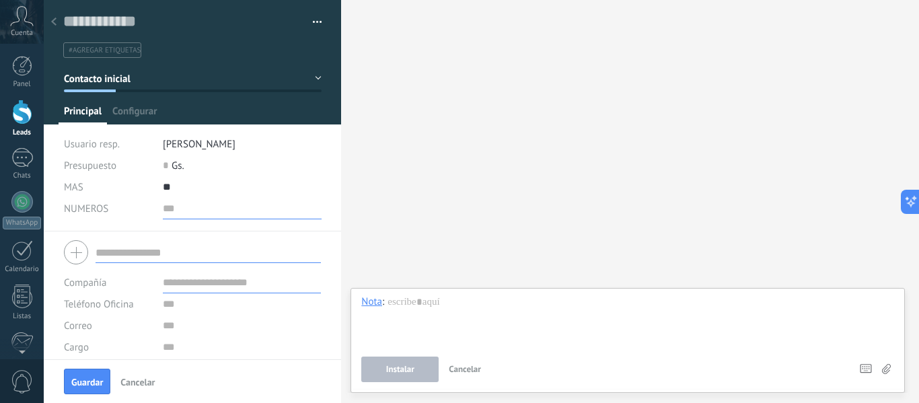
click at [218, 213] on input "numeric" at bounding box center [242, 209] width 159 height 22
click at [221, 210] on input "numeric" at bounding box center [242, 209] width 159 height 22
click at [207, 203] on input "numeric" at bounding box center [242, 209] width 159 height 22
click at [205, 192] on input "**" at bounding box center [242, 187] width 159 height 22
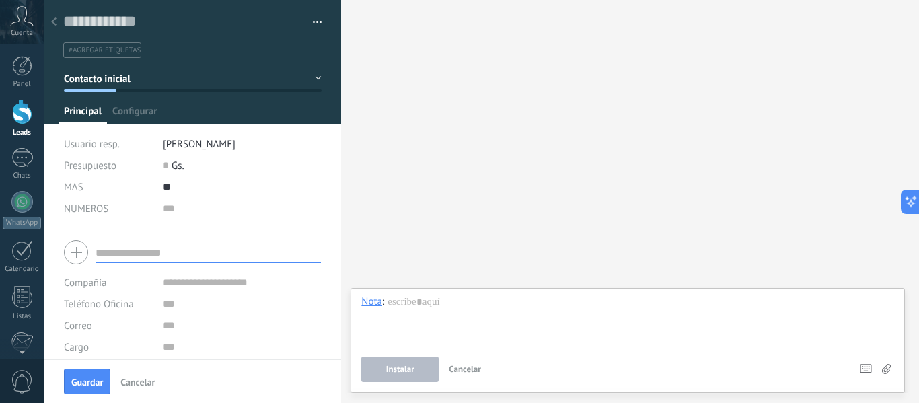
click at [117, 254] on input "text" at bounding box center [208, 253] width 225 height 22
click at [75, 261] on div at bounding box center [192, 253] width 257 height 34
click at [184, 214] on input "numeric" at bounding box center [242, 209] width 159 height 22
type input "*******"
drag, startPoint x: 149, startPoint y: 219, endPoint x: 133, endPoint y: 242, distance: 28.0
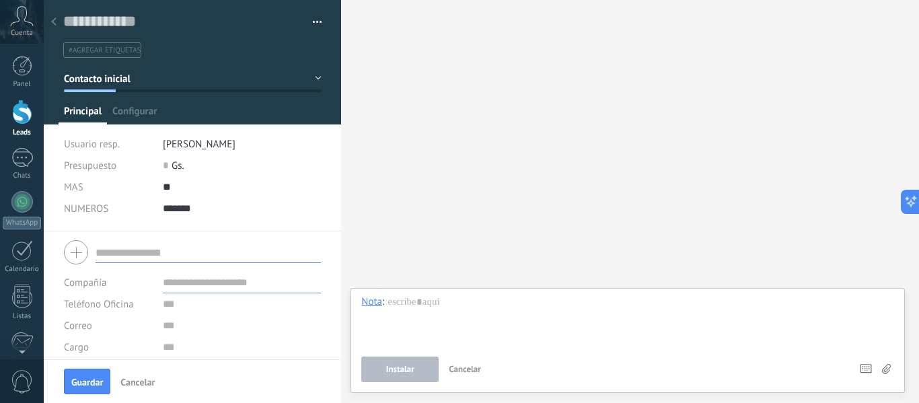
click at [143, 234] on div "Guardar y crear Administrar etiquetas #agregar etiquetas" at bounding box center [193, 179] width 298 height 359
click at [121, 247] on input "text" at bounding box center [208, 253] width 225 height 22
click at [66, 247] on div at bounding box center [192, 253] width 257 height 34
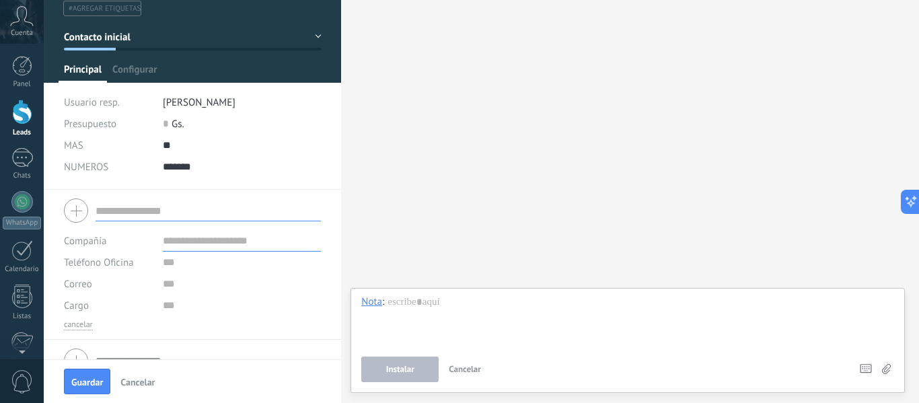
scroll to position [65, 0]
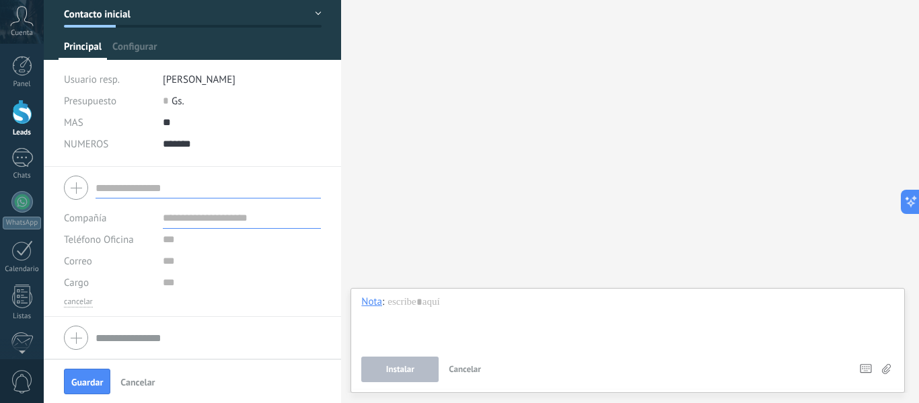
click at [100, 384] on span "Guardar" at bounding box center [87, 382] width 32 height 9
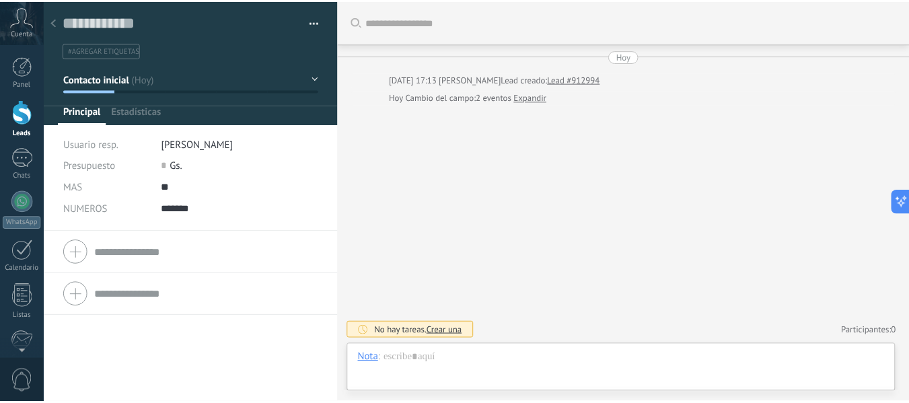
scroll to position [20, 0]
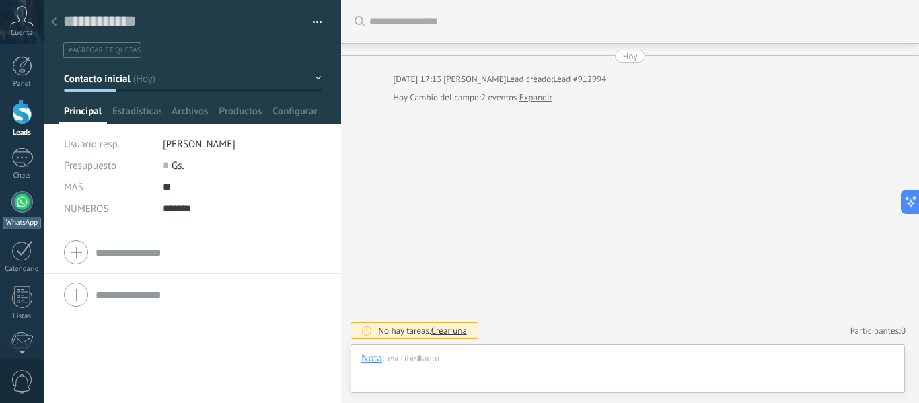
click at [22, 213] on link "WhatsApp" at bounding box center [22, 210] width 44 height 38
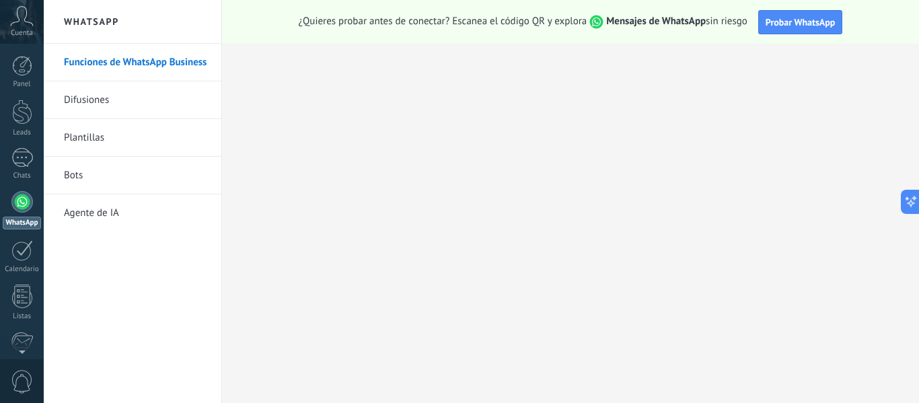
click at [102, 110] on link "Difusiones" at bounding box center [136, 100] width 144 height 38
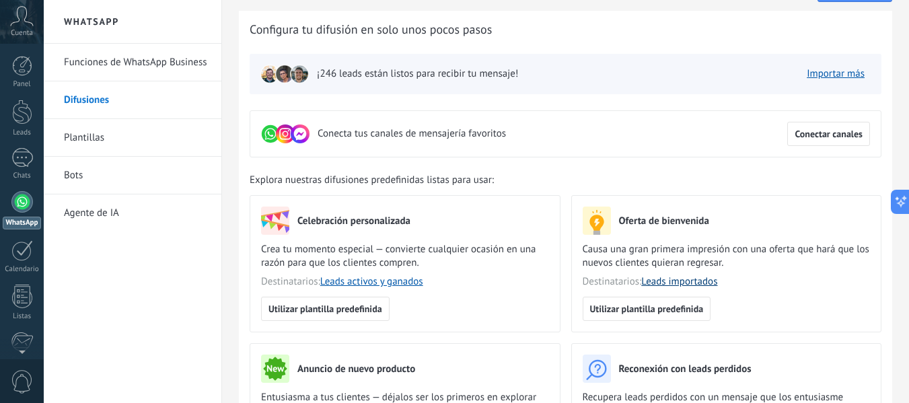
scroll to position [67, 0]
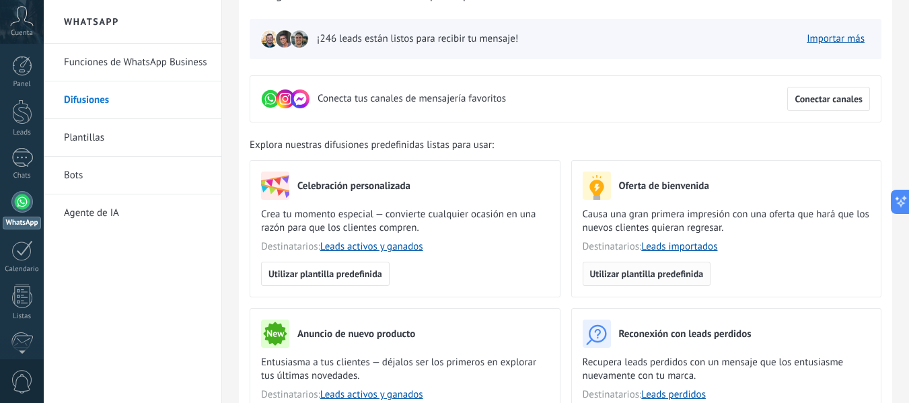
click at [647, 265] on button "Utilizar plantilla predefinida" at bounding box center [647, 274] width 129 height 24
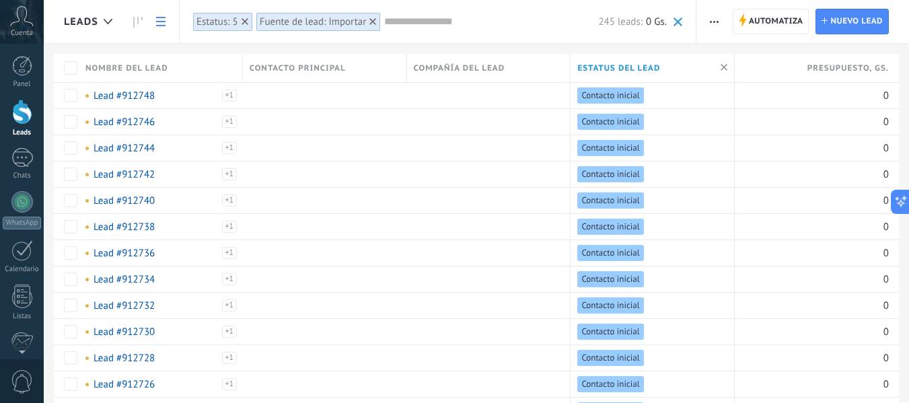
click at [247, 20] on use at bounding box center [245, 21] width 7 height 7
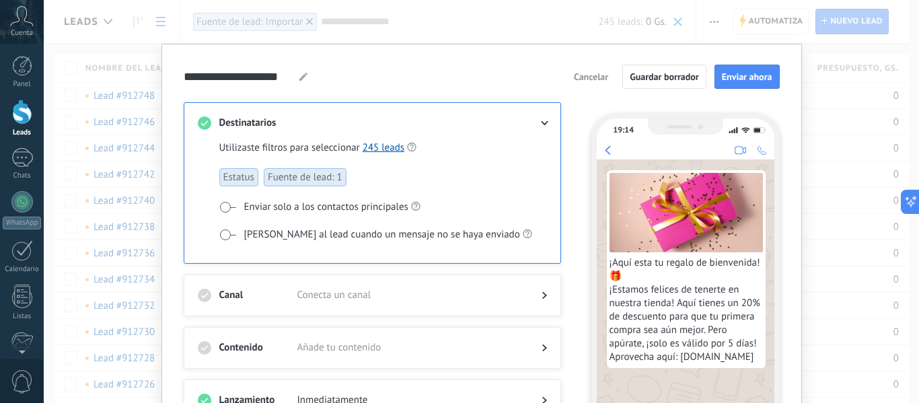
click at [318, 230] on span "[PERSON_NAME] al lead cuando un mensaje no se haya enviado" at bounding box center [382, 234] width 276 height 13
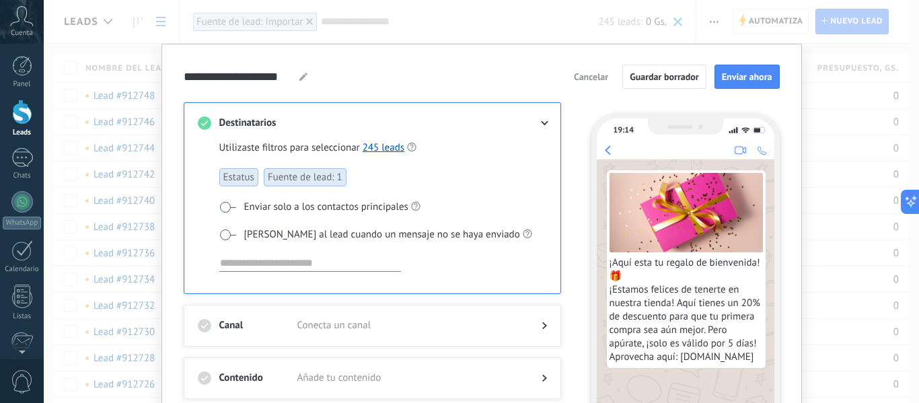
click at [319, 232] on span "[PERSON_NAME] al lead cuando un mensaje no se haya enviado" at bounding box center [382, 234] width 276 height 13
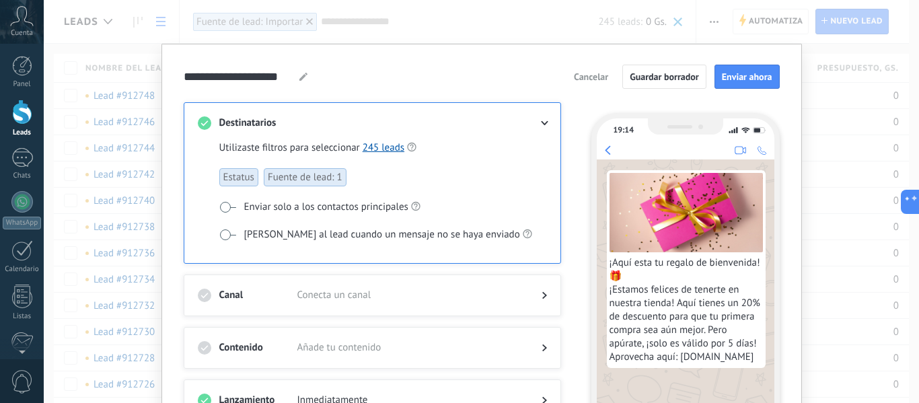
click at [709, 300] on span "¡Aquí esta tu regalo de bienvenida! 🎁 ¡Estamos felices de tenerte en nuestra ti…" at bounding box center [686, 310] width 153 height 108
click at [746, 339] on span "¡Aquí esta tu regalo de bienvenida! 🎁 ¡Estamos felices de tenerte en nuestra ti…" at bounding box center [686, 310] width 153 height 108
click at [744, 356] on span "¡Aquí esta tu regalo de bienvenida! 🎁 ¡Estamos felices de tenerte en nuestra ti…" at bounding box center [686, 310] width 153 height 108
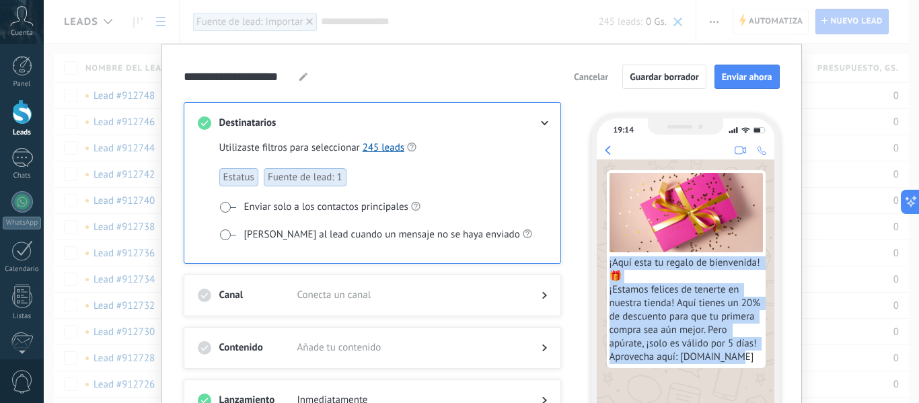
drag, startPoint x: 742, startPoint y: 357, endPoint x: 598, endPoint y: 262, distance: 172.5
click at [598, 262] on div "¡Aquí esta tu regalo de bienvenida! 🎁 ¡Estamos felices de tenerte en nuestra ti…" at bounding box center [686, 264] width 178 height 209
click at [655, 281] on span "¡Aquí esta tu regalo de bienvenida! 🎁 ¡Estamos felices de tenerte en nuestra ti…" at bounding box center [686, 310] width 153 height 108
drag, startPoint x: 736, startPoint y: 360, endPoint x: 605, endPoint y: 265, distance: 162.4
click at [607, 265] on div "¡Aquí esta tu regalo de bienvenida! 🎁 ¡Estamos felices de tenerte en nuestra ti…" at bounding box center [686, 269] width 159 height 198
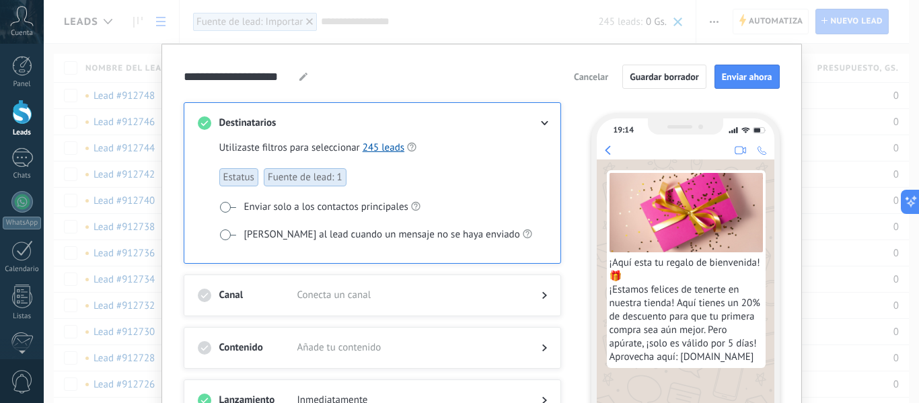
click at [608, 148] on icon at bounding box center [608, 150] width 6 height 11
click at [707, 317] on span "¡Aquí esta tu regalo de bienvenida! 🎁 ¡Estamos felices de tenerte en nuestra ti…" at bounding box center [686, 310] width 153 height 108
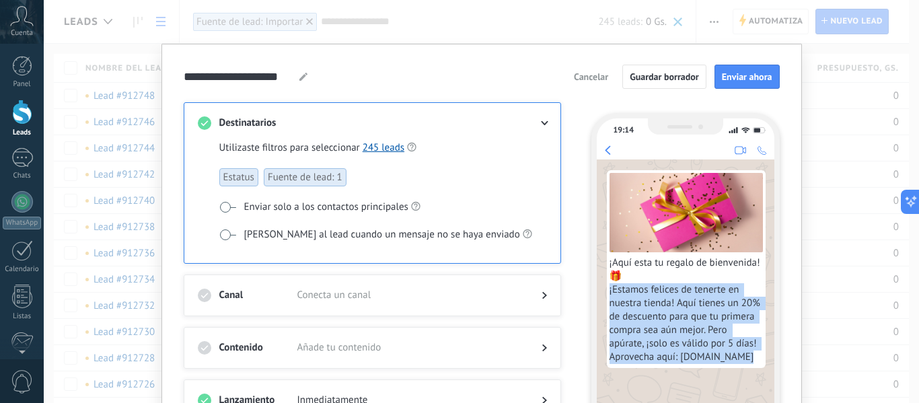
click at [707, 317] on span "¡Aquí esta tu regalo de bienvenida! 🎁 ¡Estamos felices de tenerte en nuestra ti…" at bounding box center [686, 310] width 153 height 108
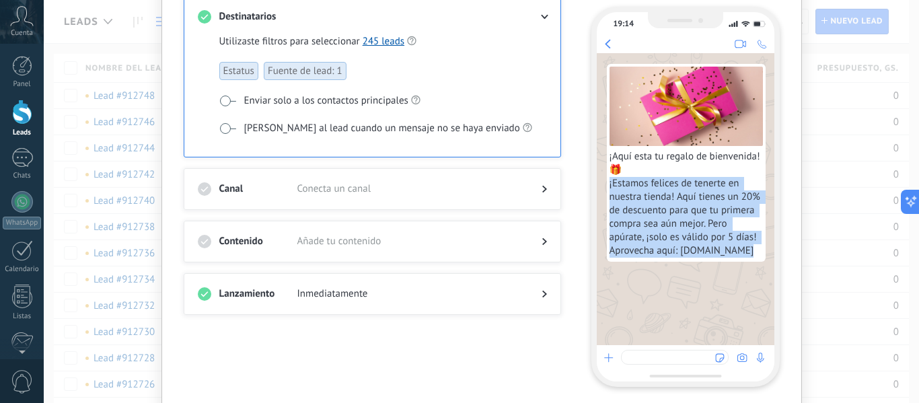
scroll to position [155, 0]
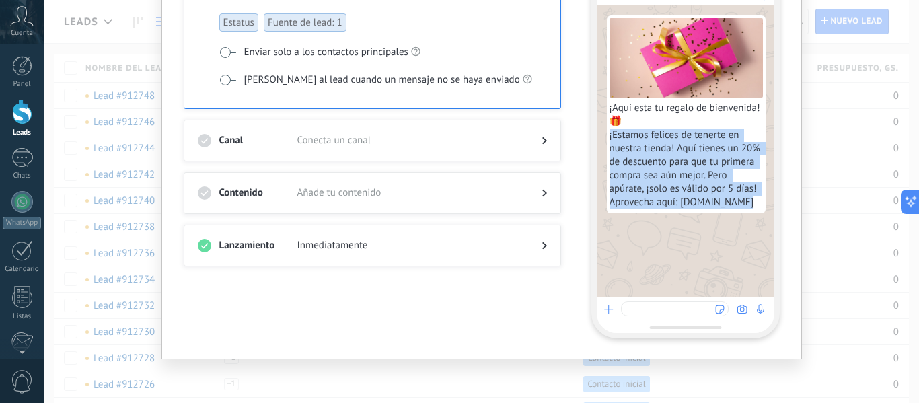
click at [652, 308] on div at bounding box center [675, 309] width 108 height 15
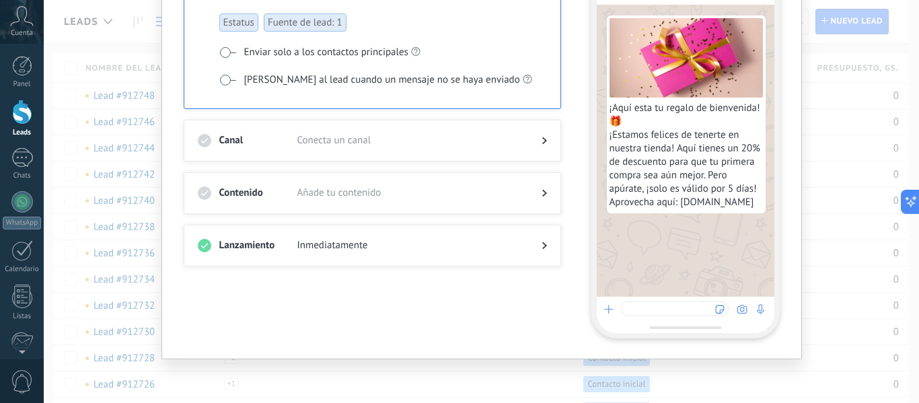
click at [652, 308] on div at bounding box center [675, 309] width 108 height 15
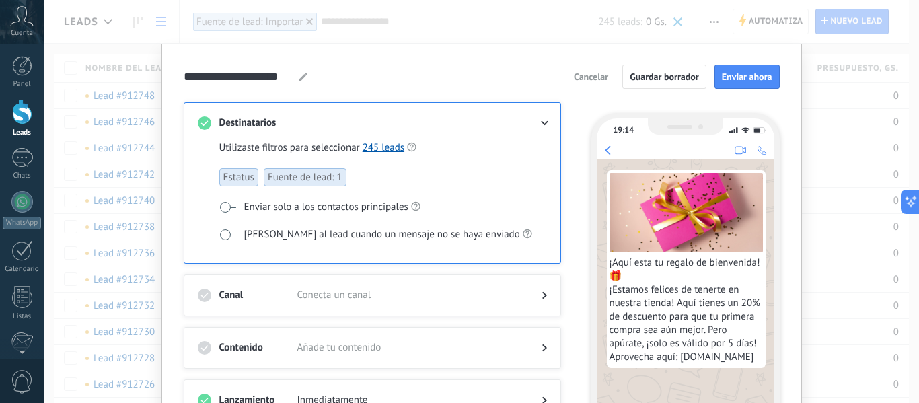
click at [646, 332] on span "¡Aquí esta tu regalo de bienvenida! 🎁 ¡Estamos felices de tenerte en nuestra ti…" at bounding box center [686, 310] width 153 height 108
click at [702, 353] on span "¡Aquí esta tu regalo de bienvenida! 🎁 ¡Estamos felices de tenerte en nuestra ti…" at bounding box center [686, 310] width 153 height 108
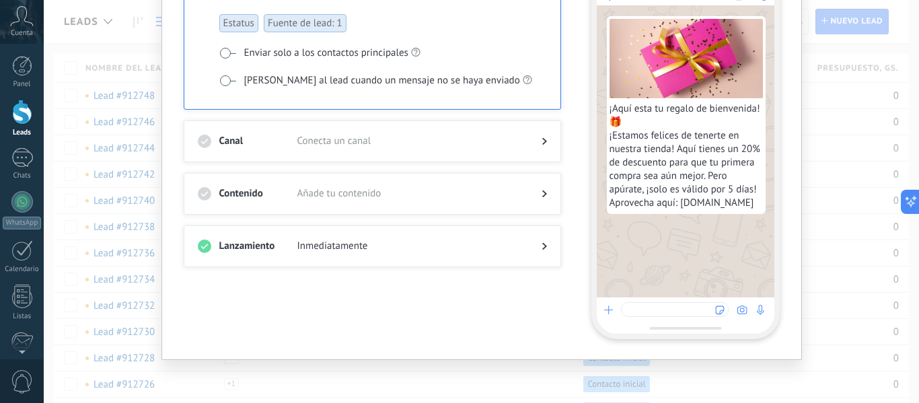
scroll to position [155, 0]
click at [219, 188] on h3 "Contenido" at bounding box center [258, 192] width 78 height 13
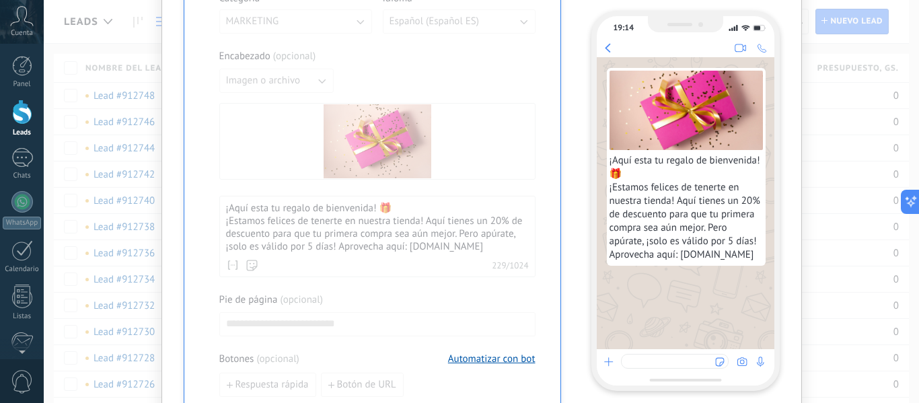
scroll to position [491, 0]
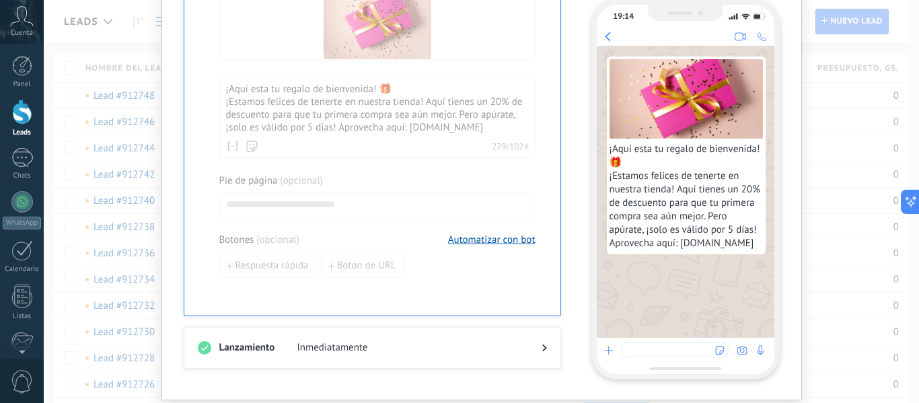
click at [304, 138] on div at bounding box center [377, 46] width 316 height 464
click at [310, 350] on span "Inmediatamente" at bounding box center [409, 347] width 223 height 13
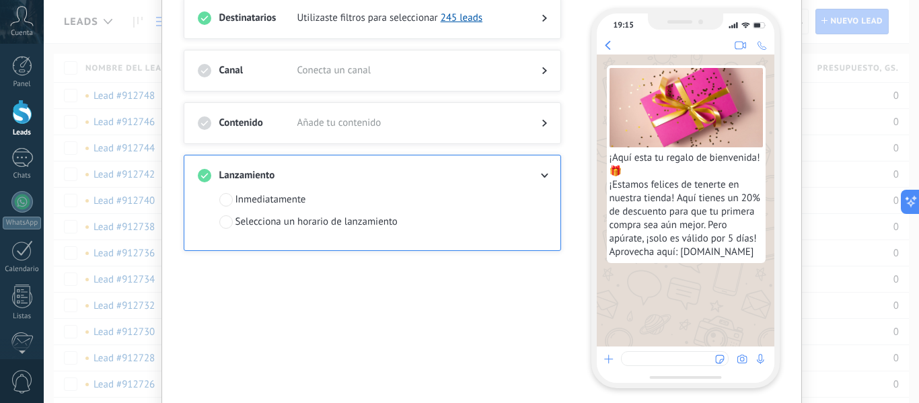
scroll to position [88, 0]
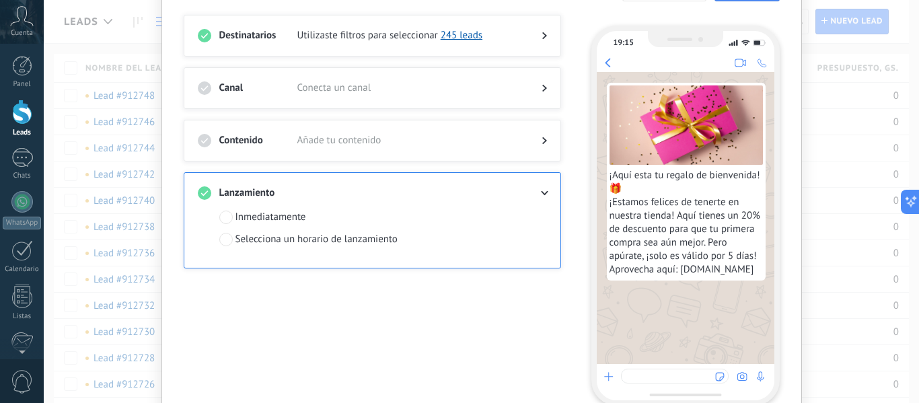
click at [219, 85] on h3 "Canal" at bounding box center [258, 87] width 78 height 13
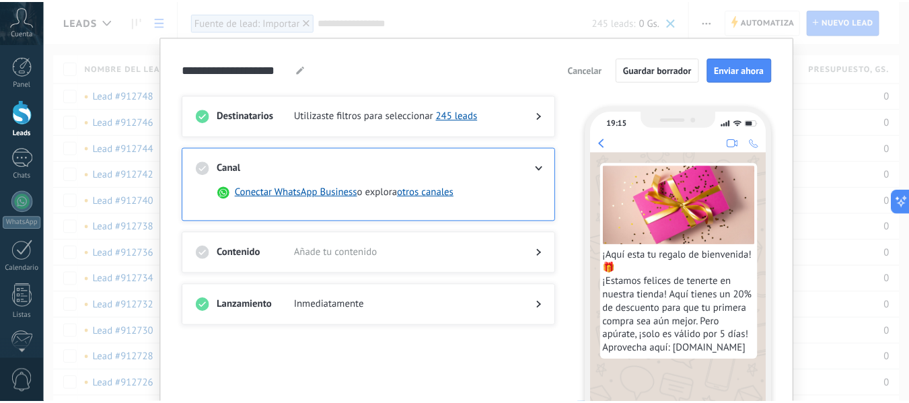
scroll to position [0, 0]
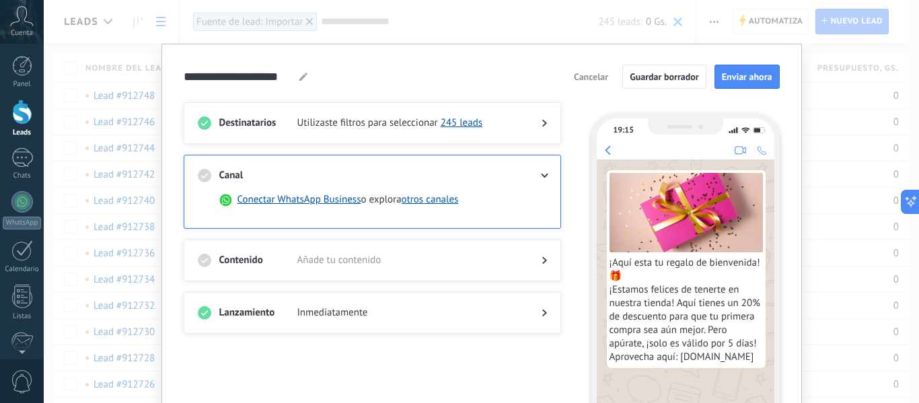
click at [590, 18] on div "**********" at bounding box center [482, 201] width 876 height 403
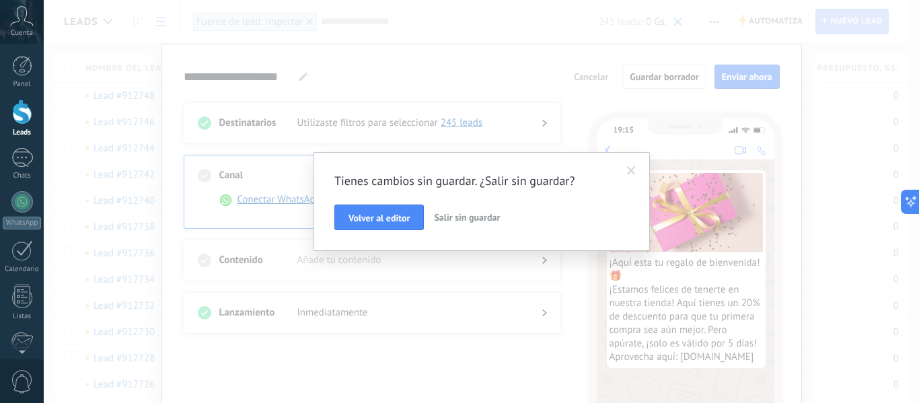
click at [598, 80] on div "Tienes cambios sin guardar. ¿Salir sin guardar? Volver al editor Salir sin guar…" at bounding box center [482, 201] width 876 height 403
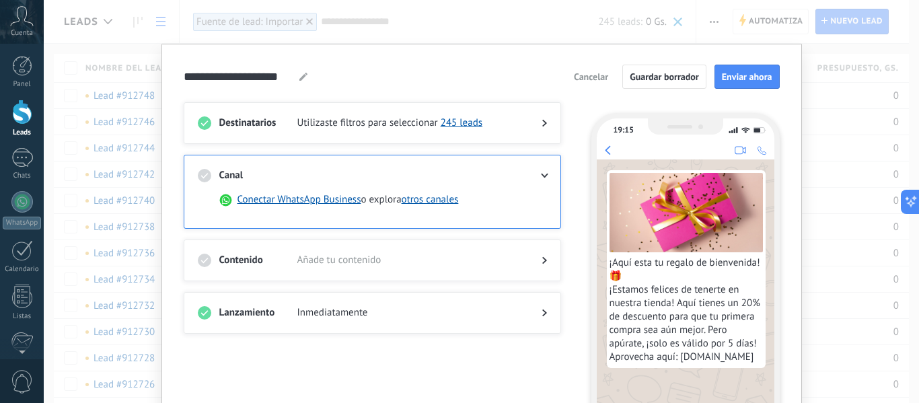
click at [586, 77] on span "Cancelar" at bounding box center [591, 76] width 34 height 9
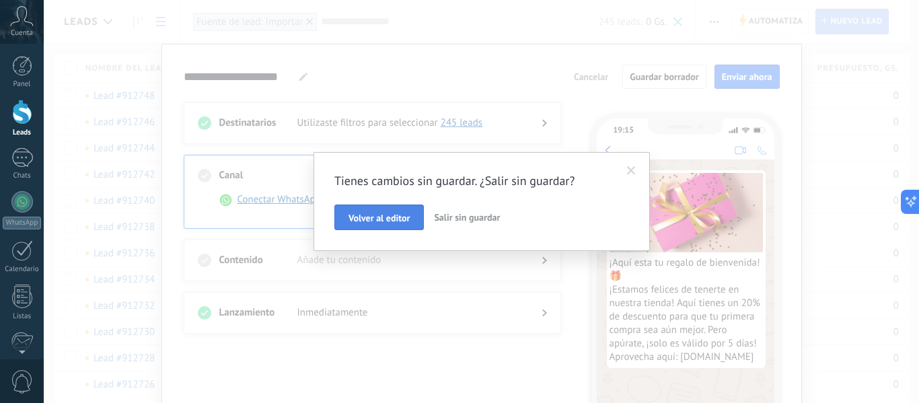
click at [389, 217] on span "Volver al editor" at bounding box center [379, 217] width 61 height 9
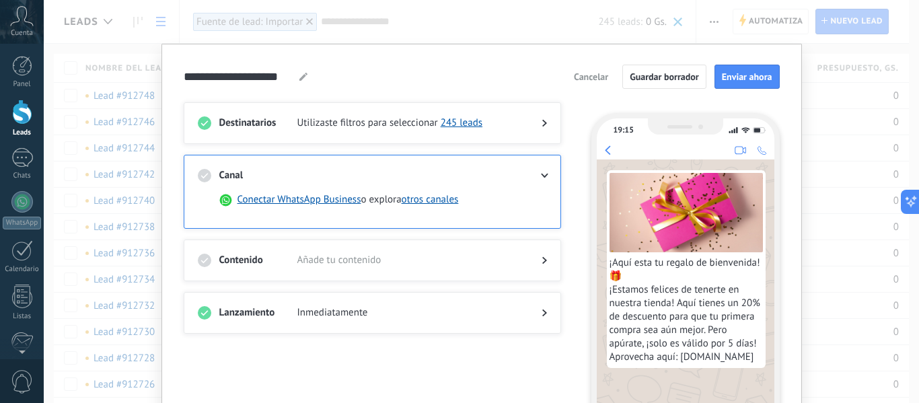
click at [581, 81] on span "Cancelar" at bounding box center [591, 76] width 34 height 9
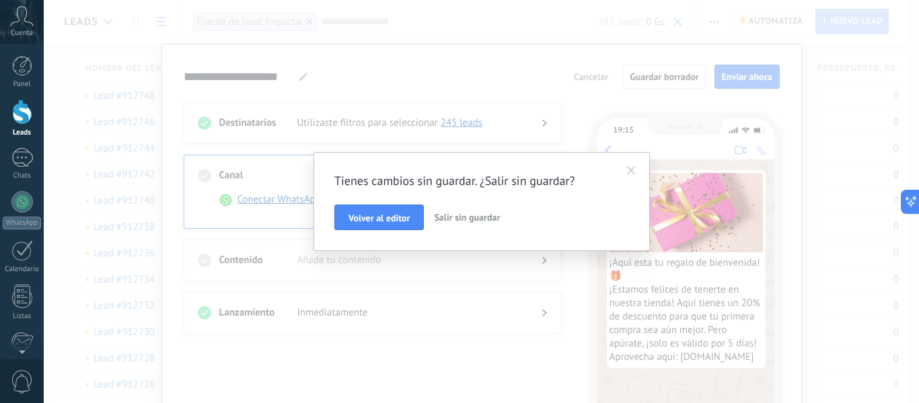
click at [458, 220] on span "Salir sin guardar" at bounding box center [467, 217] width 66 height 12
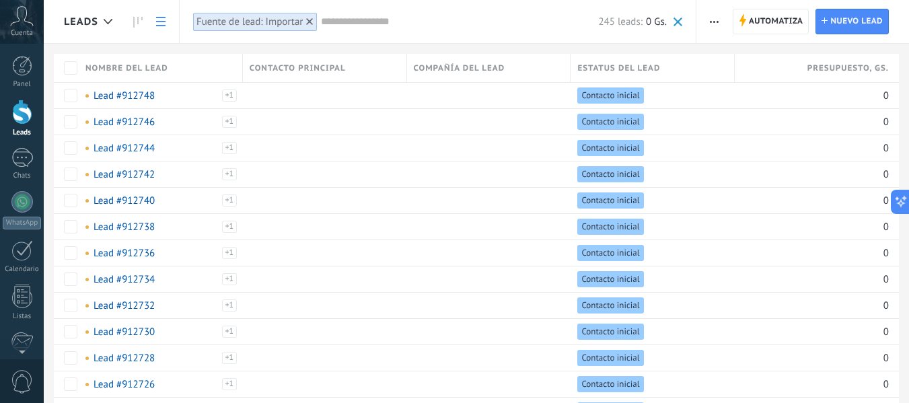
click at [15, 13] on icon at bounding box center [22, 16] width 24 height 20
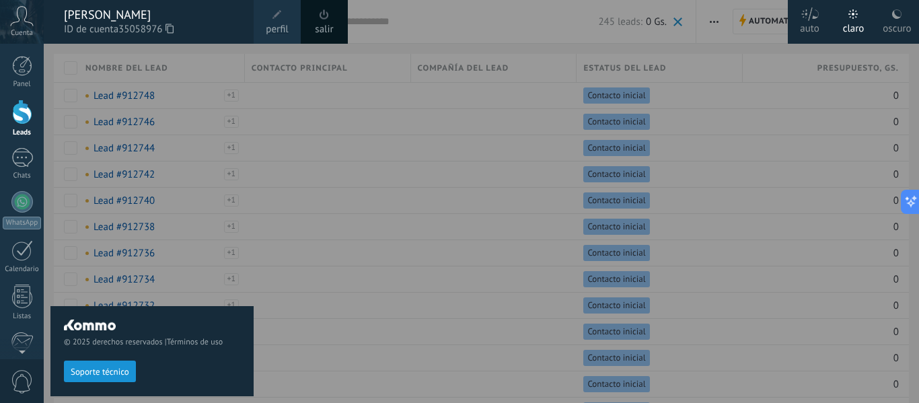
click at [316, 32] on link "salir" at bounding box center [324, 29] width 18 height 15
